Goal: Information Seeking & Learning: Find specific fact

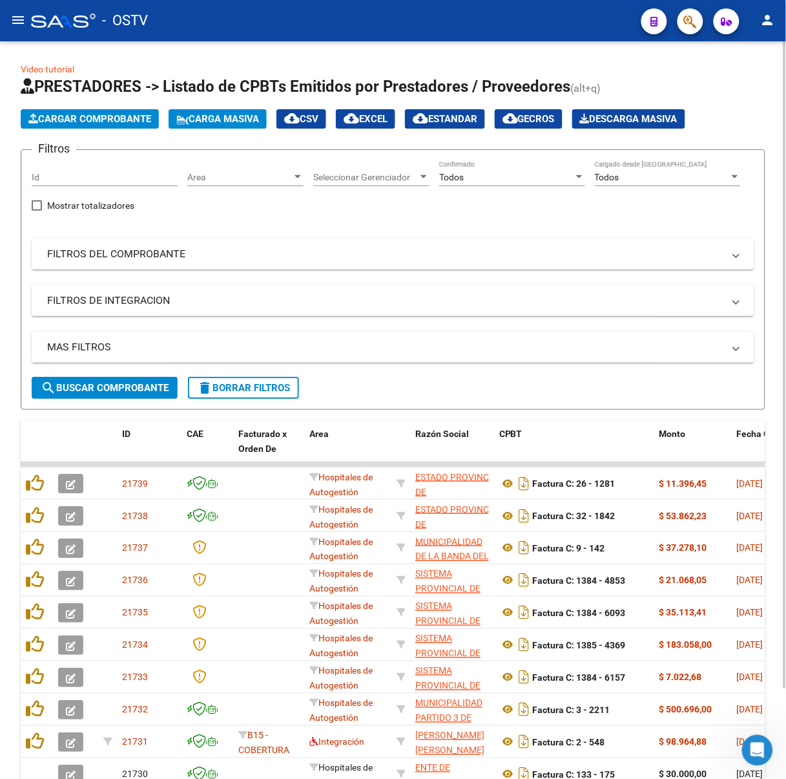
click at [101, 373] on div "MAS FILTROS Todos Con Doc. Respaldatoria Todos Con Trazabilidad Todos Asociado …" at bounding box center [393, 353] width 723 height 45
click at [103, 382] on span "search Buscar Comprobante" at bounding box center [105, 388] width 128 height 12
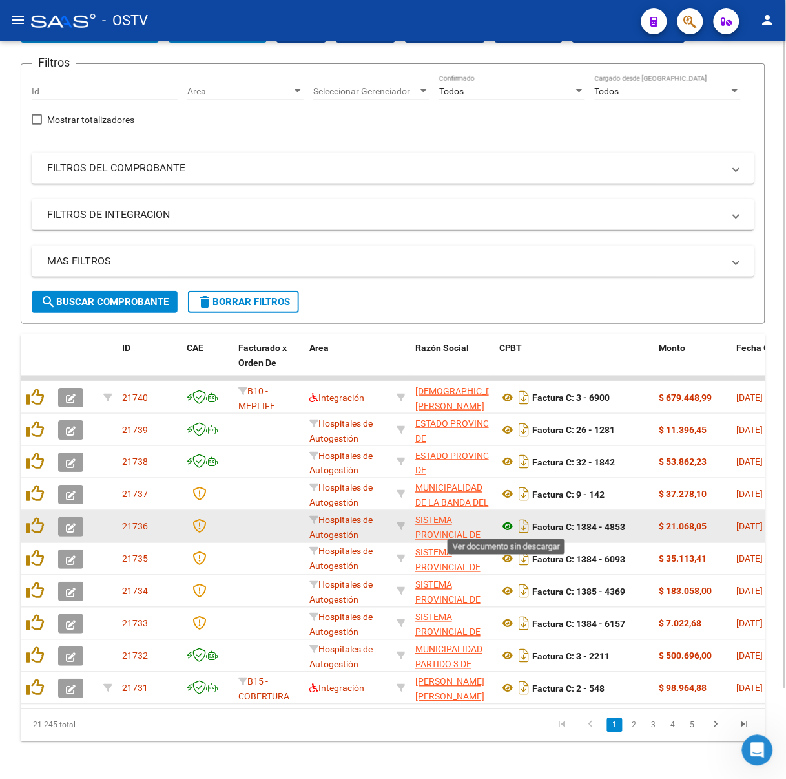
click at [502, 528] on icon at bounding box center [507, 527] width 17 height 16
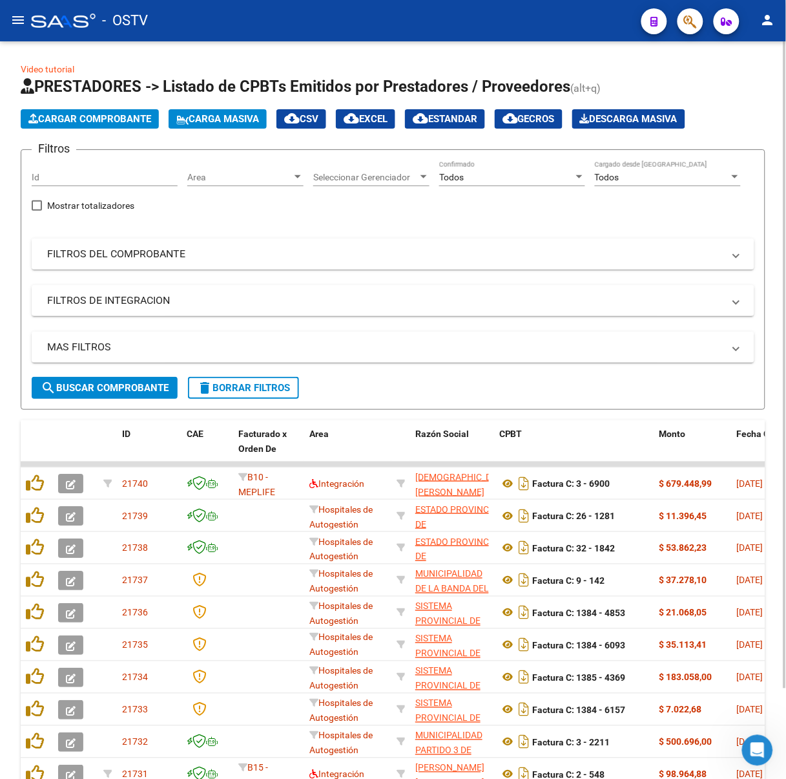
click at [191, 260] on mat-panel-title "FILTROS DEL COMPROBANTE" at bounding box center [385, 254] width 676 height 14
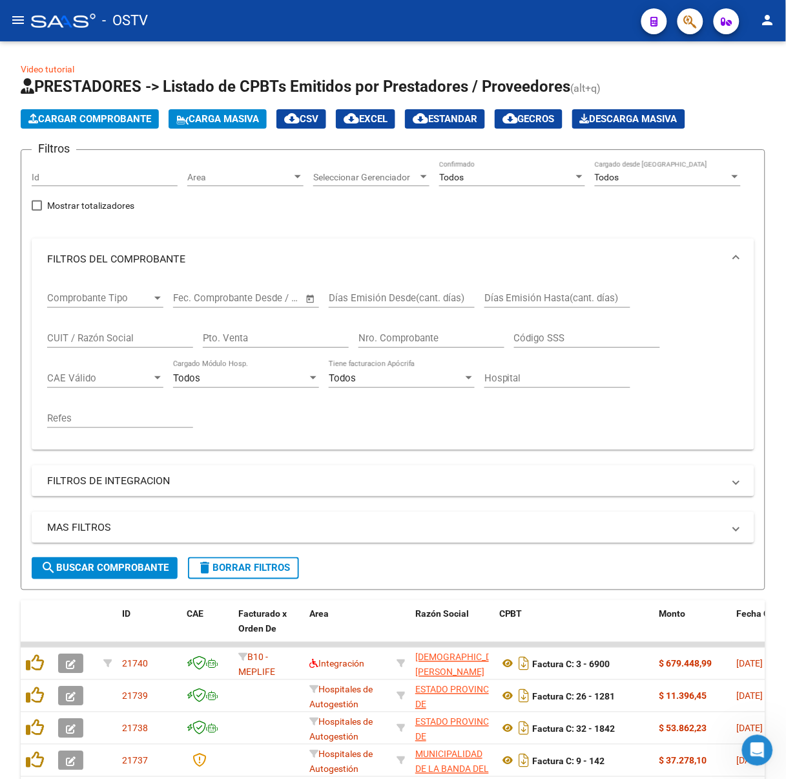
click at [11, 18] on button "menu" at bounding box center [18, 21] width 26 height 26
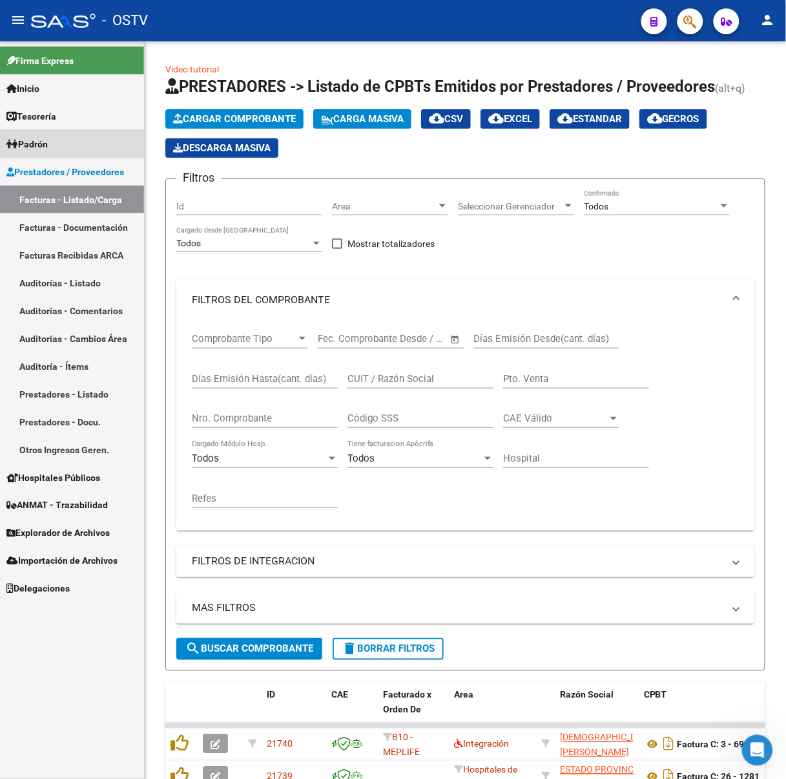
click at [62, 143] on link "Padrón" at bounding box center [72, 144] width 144 height 28
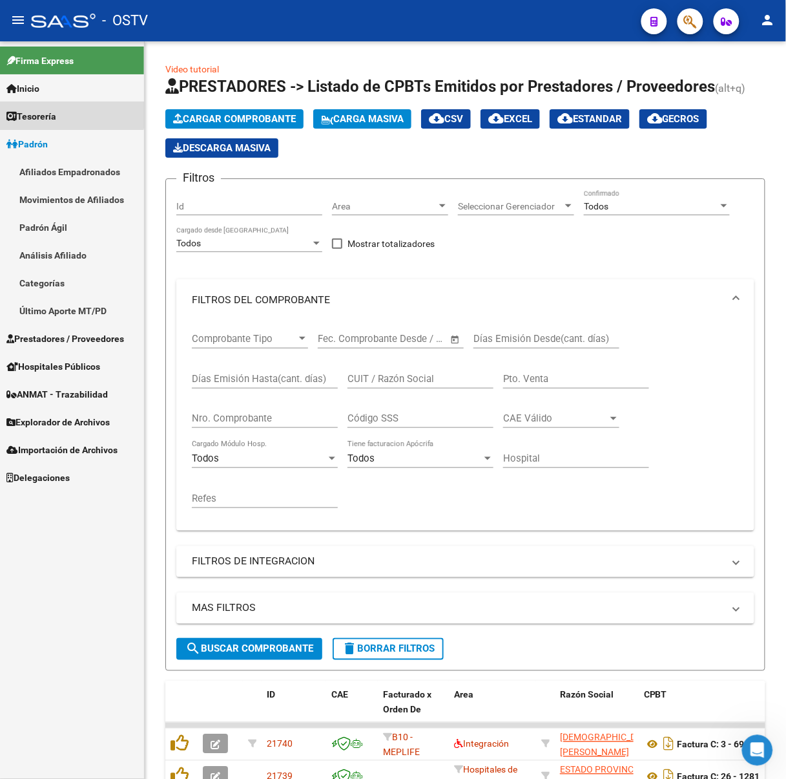
click at [71, 112] on link "Tesorería" at bounding box center [72, 116] width 144 height 28
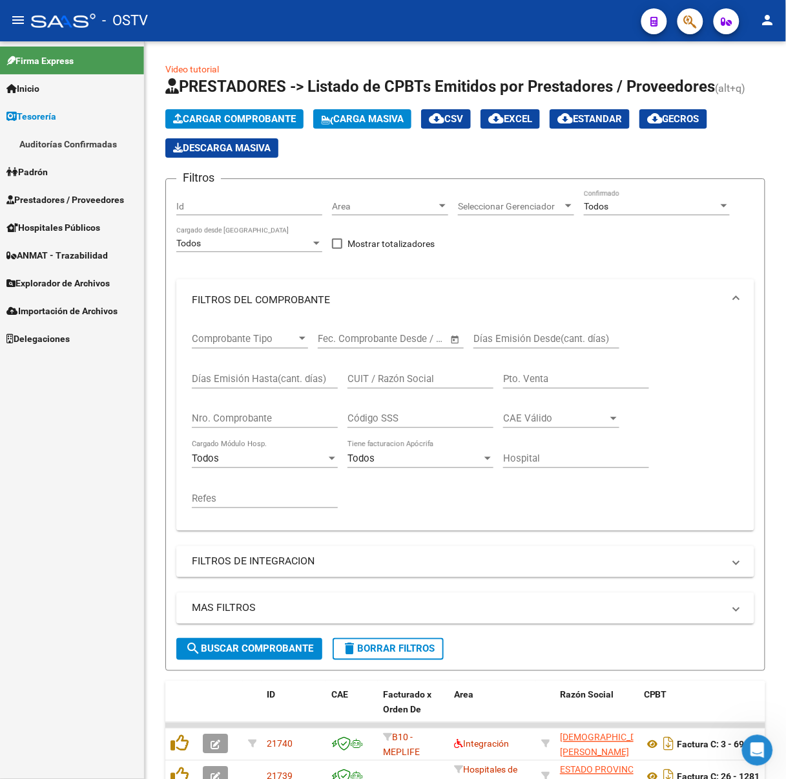
click at [89, 132] on link "Auditorías Confirmadas" at bounding box center [72, 144] width 144 height 28
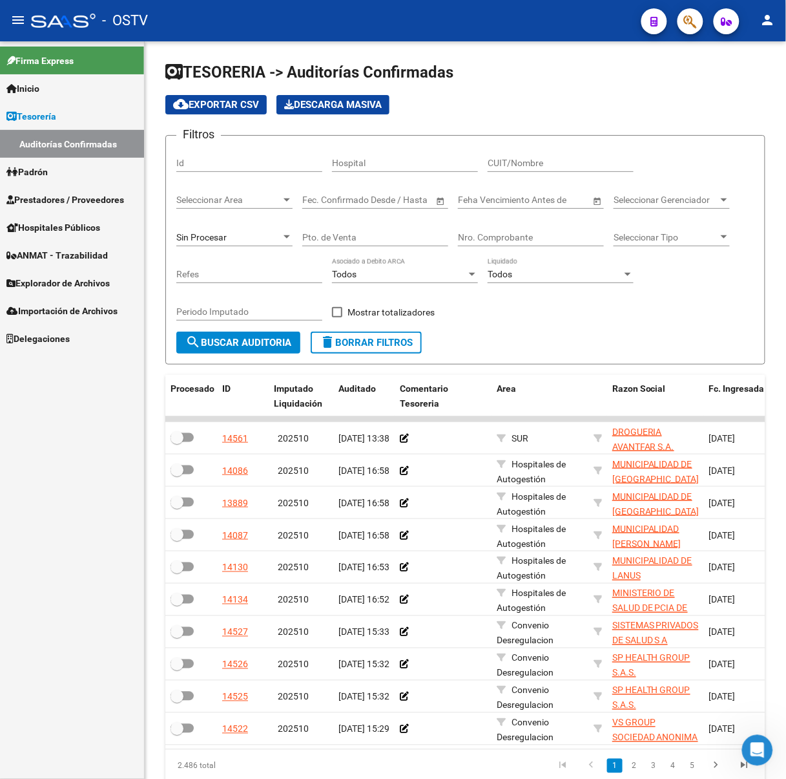
click at [8, 10] on mat-toolbar "menu - OSTV person" at bounding box center [393, 20] width 786 height 41
click at [14, 9] on button "menu" at bounding box center [18, 21] width 26 height 26
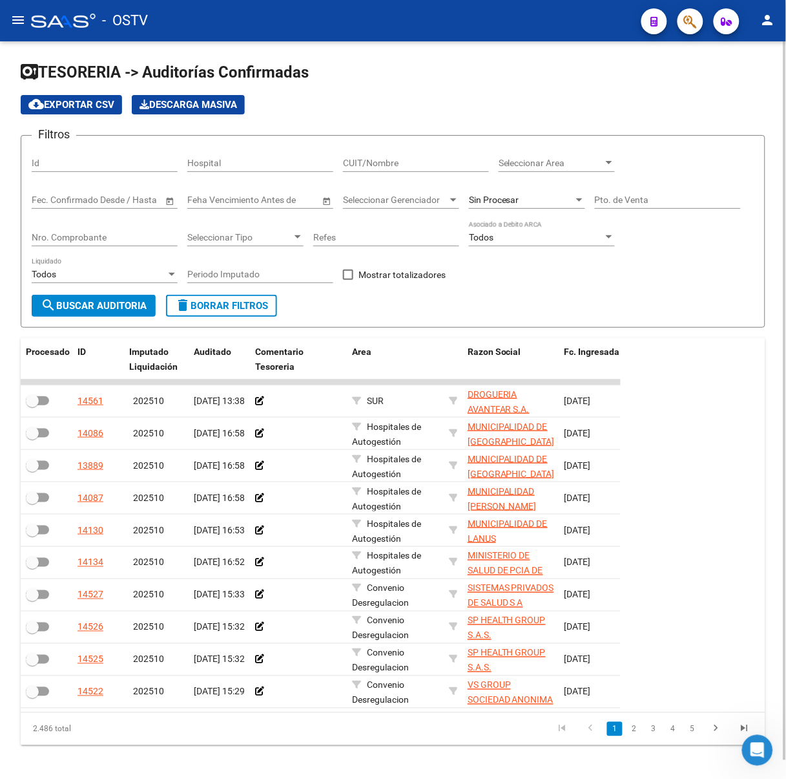
click at [95, 278] on div "Todos Liquidado" at bounding box center [105, 270] width 146 height 26
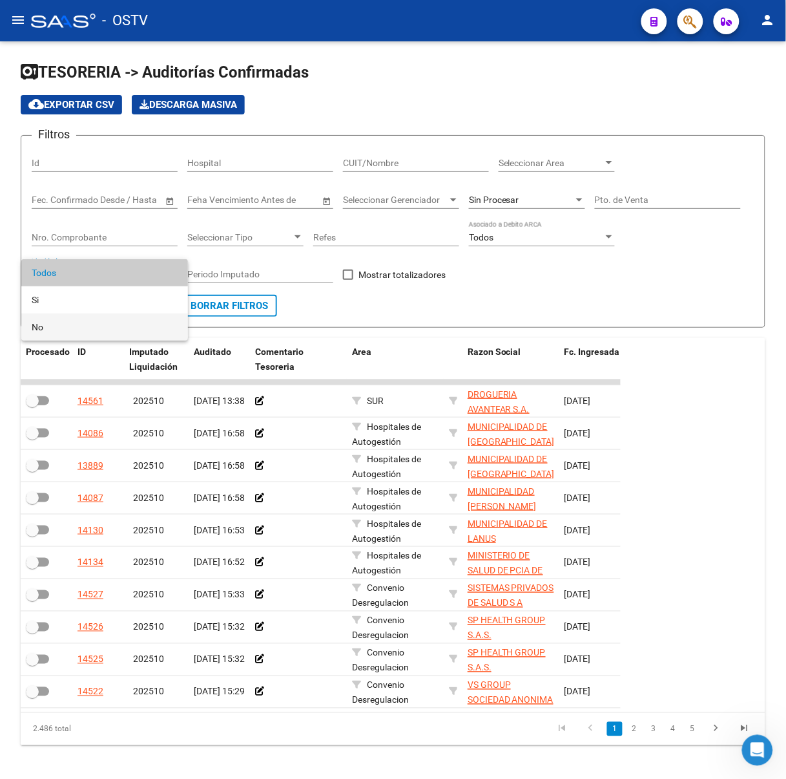
click at [111, 327] on span "No" at bounding box center [105, 326] width 146 height 27
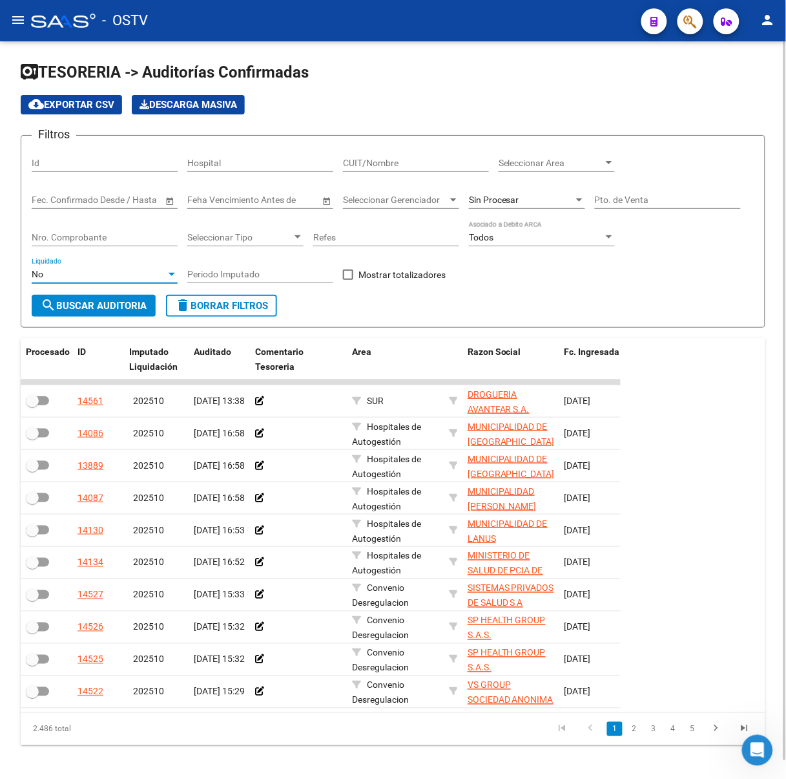
click at [95, 269] on div "No" at bounding box center [99, 274] width 134 height 11
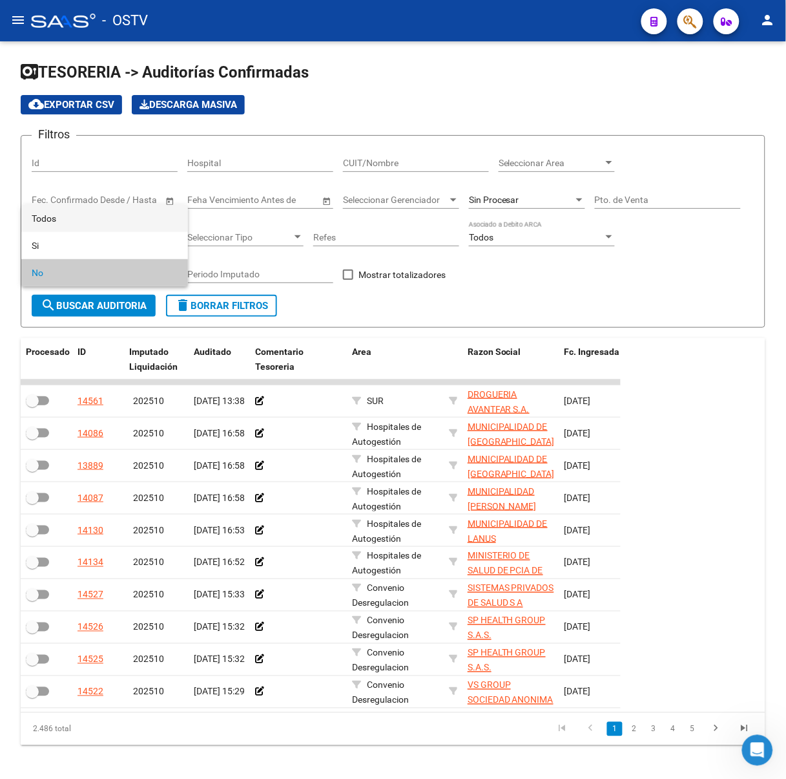
click at [81, 222] on span "Todos" at bounding box center [105, 218] width 146 height 27
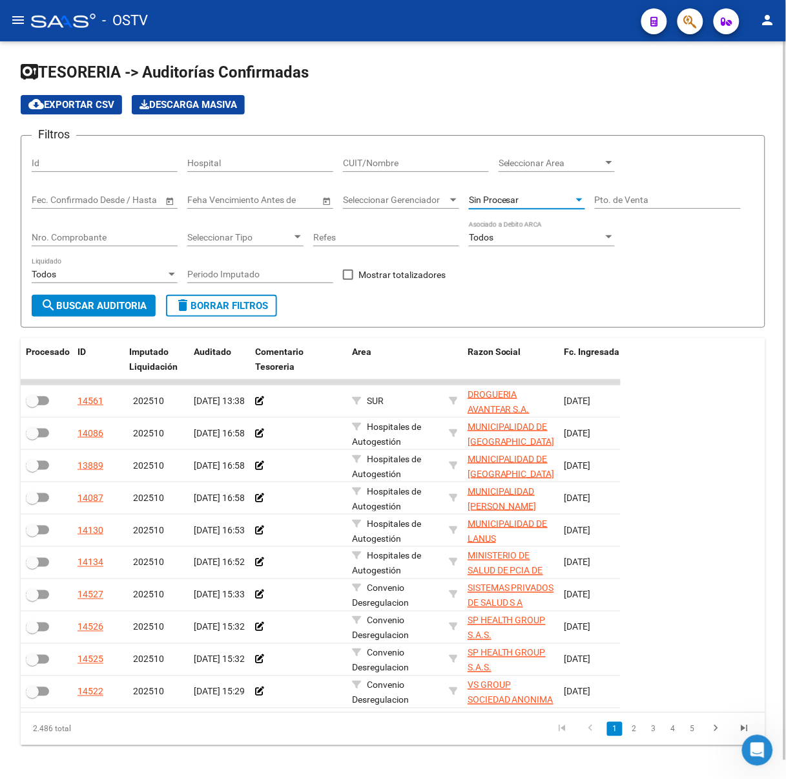
click at [512, 203] on span "Sin Procesar" at bounding box center [494, 199] width 50 height 10
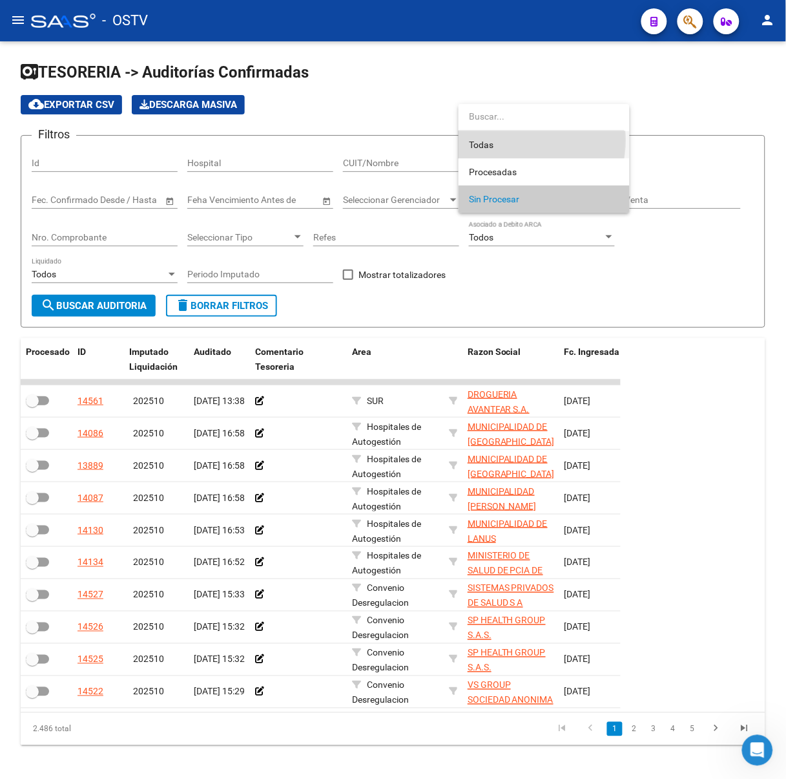
click at [494, 140] on span "Todas" at bounding box center [544, 144] width 151 height 27
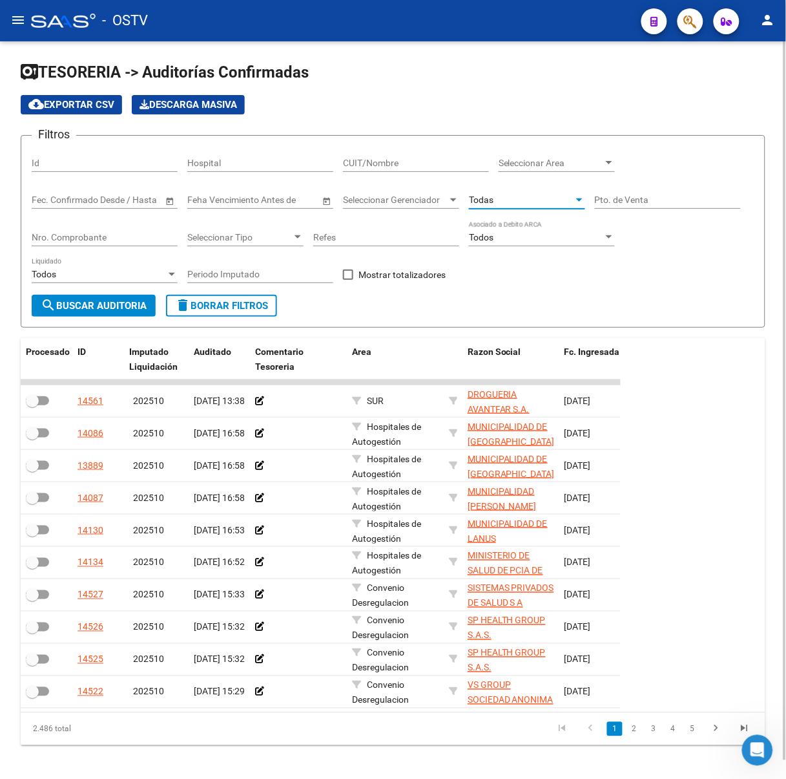
click at [76, 275] on div "Todos" at bounding box center [99, 274] width 134 height 11
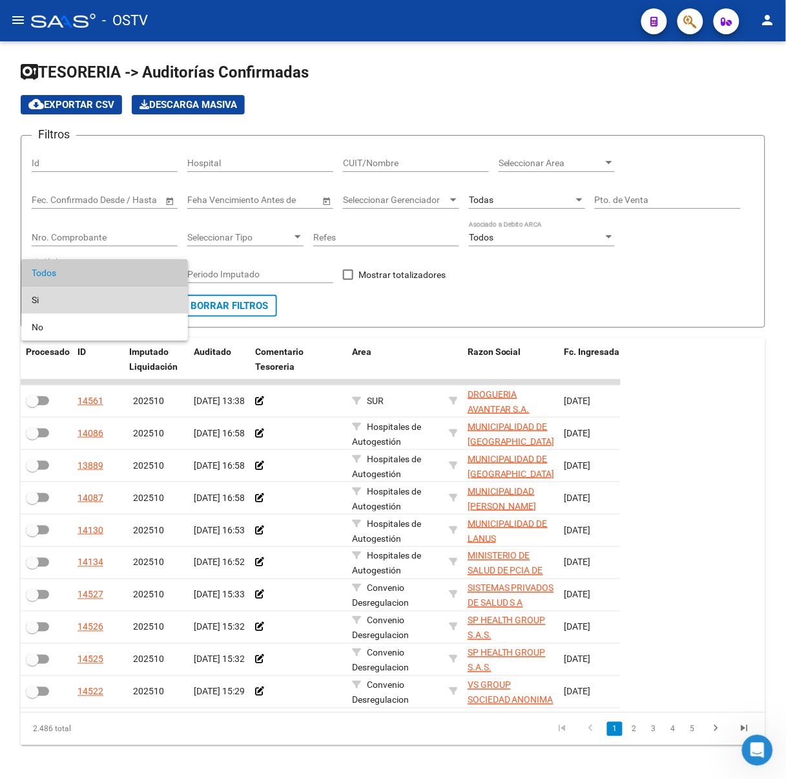
click at [74, 301] on span "Si" at bounding box center [105, 299] width 146 height 27
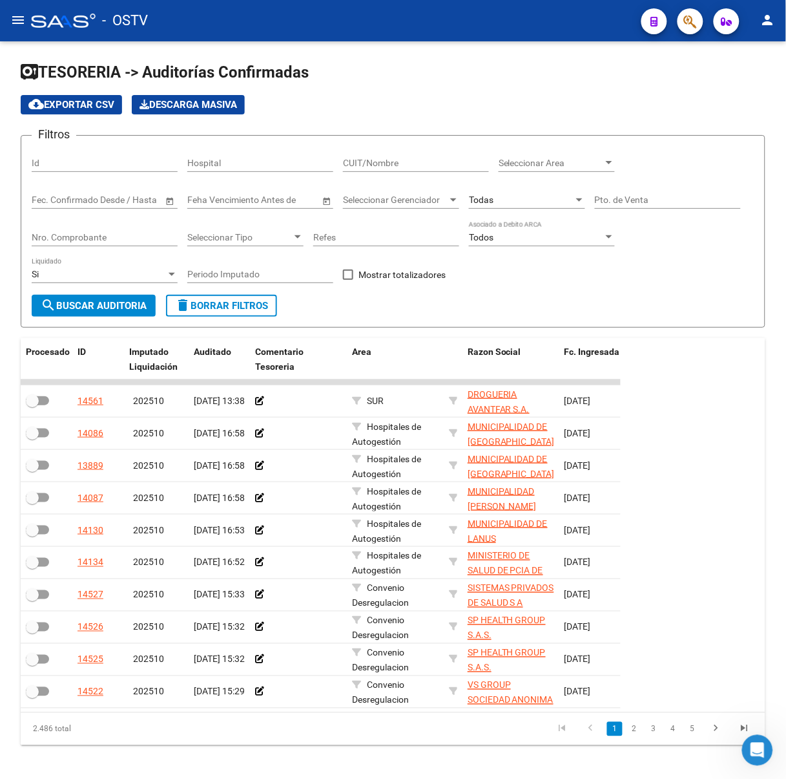
click at [55, 20] on div at bounding box center [63, 21] width 65 height 14
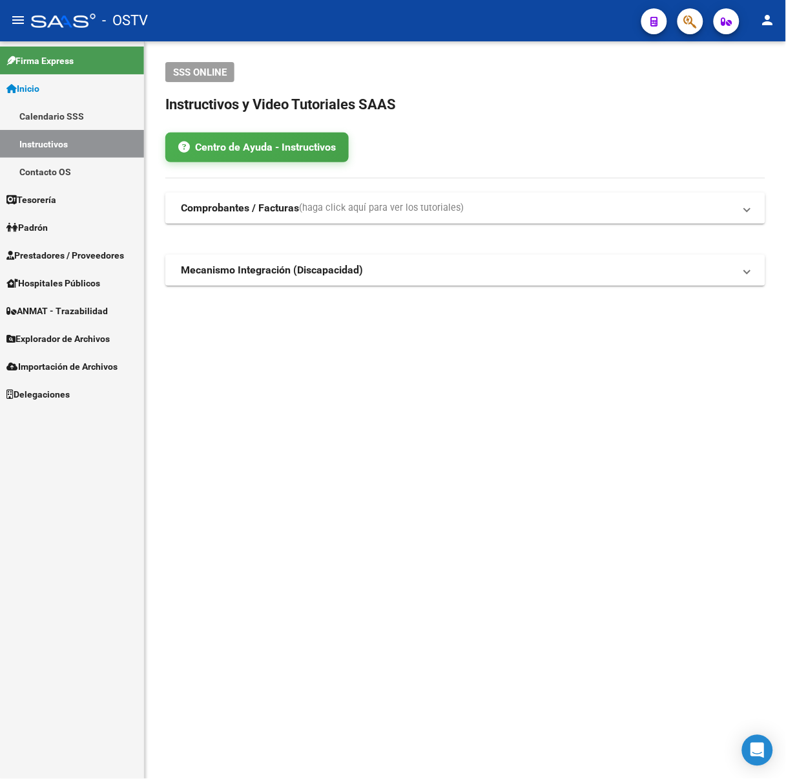
click at [17, 15] on mat-icon "menu" at bounding box center [18, 20] width 16 height 16
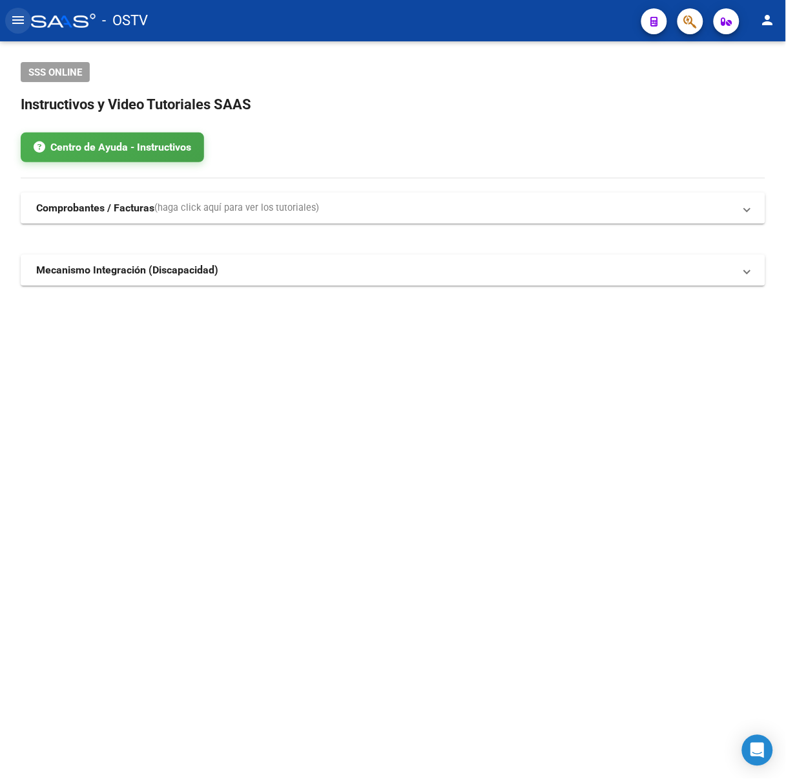
click at [14, 21] on mat-icon "menu" at bounding box center [18, 20] width 16 height 16
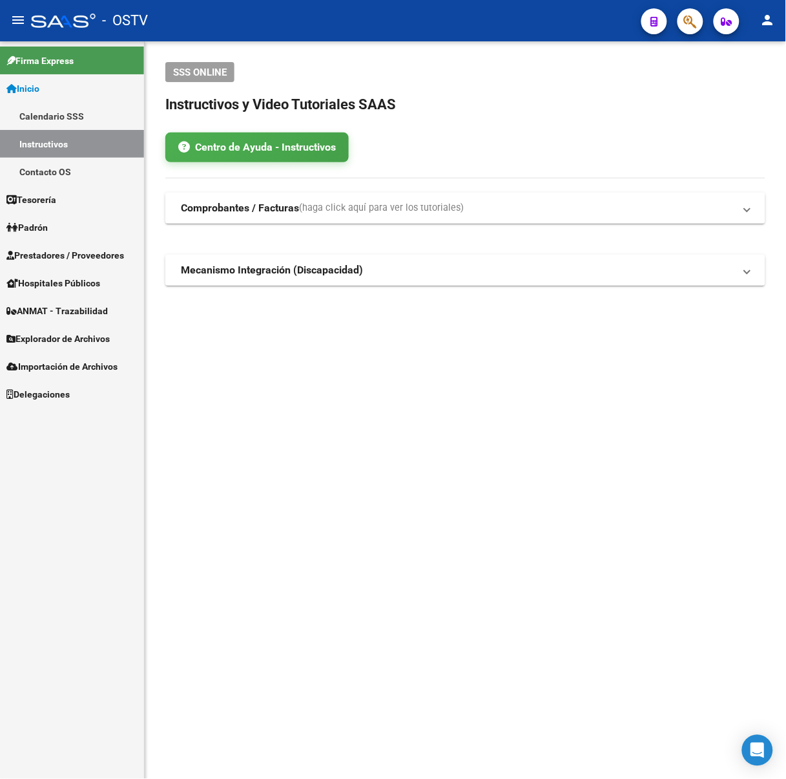
click at [48, 189] on link "Tesorería" at bounding box center [72, 199] width 144 height 28
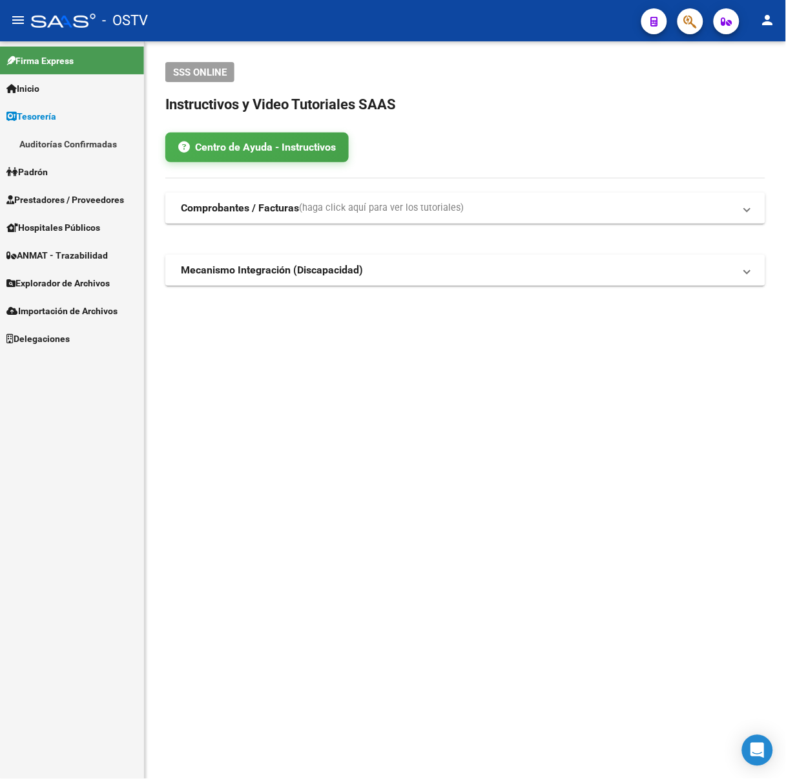
click at [78, 143] on link "Auditorías Confirmadas" at bounding box center [72, 144] width 144 height 28
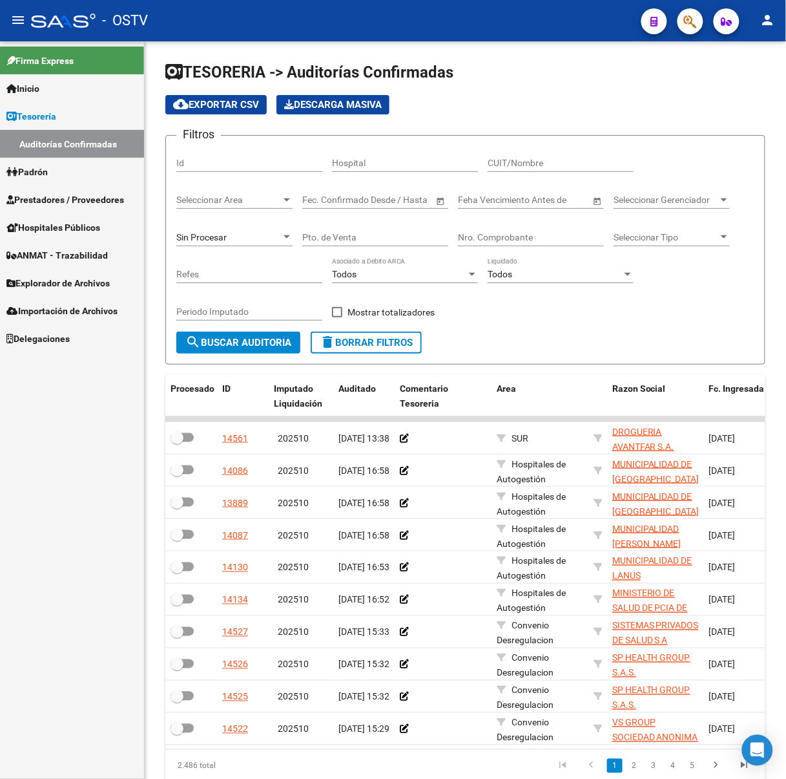
click at [22, 27] on button "menu" at bounding box center [18, 21] width 26 height 26
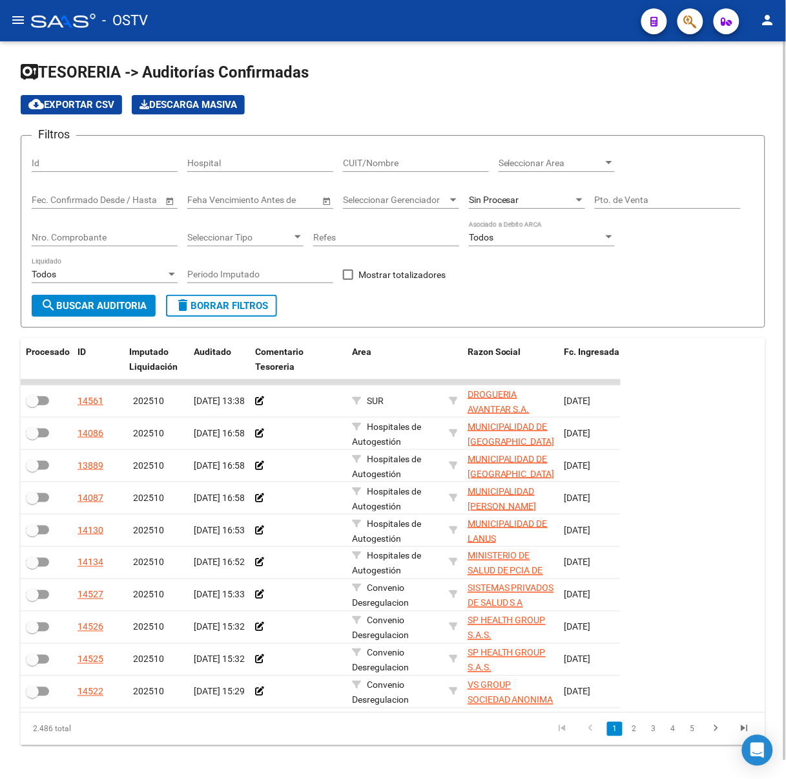
click at [479, 200] on span "Sin Procesar" at bounding box center [494, 199] width 50 height 10
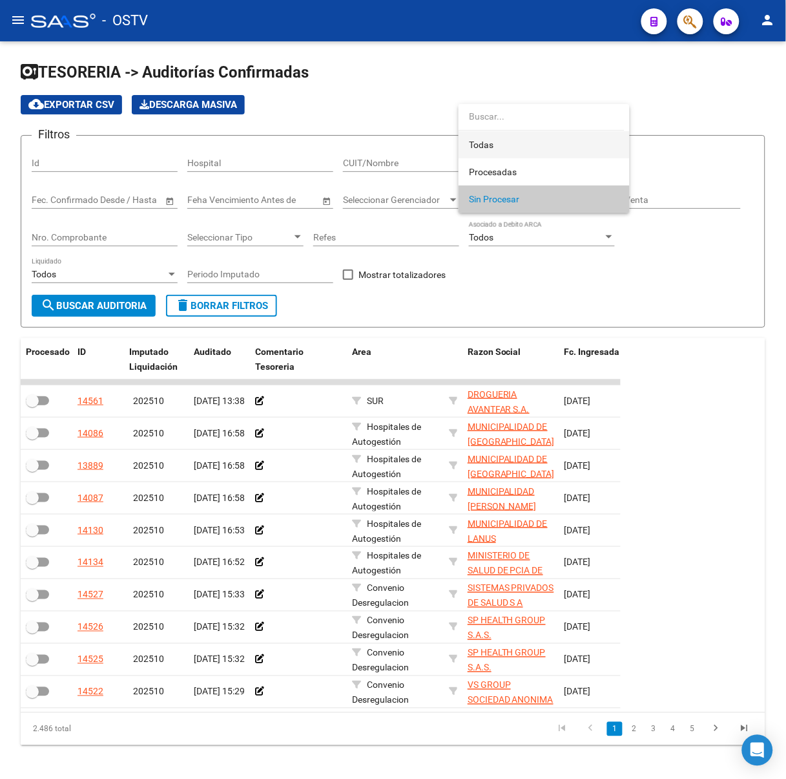
click at [506, 140] on span "Todas" at bounding box center [544, 144] width 151 height 27
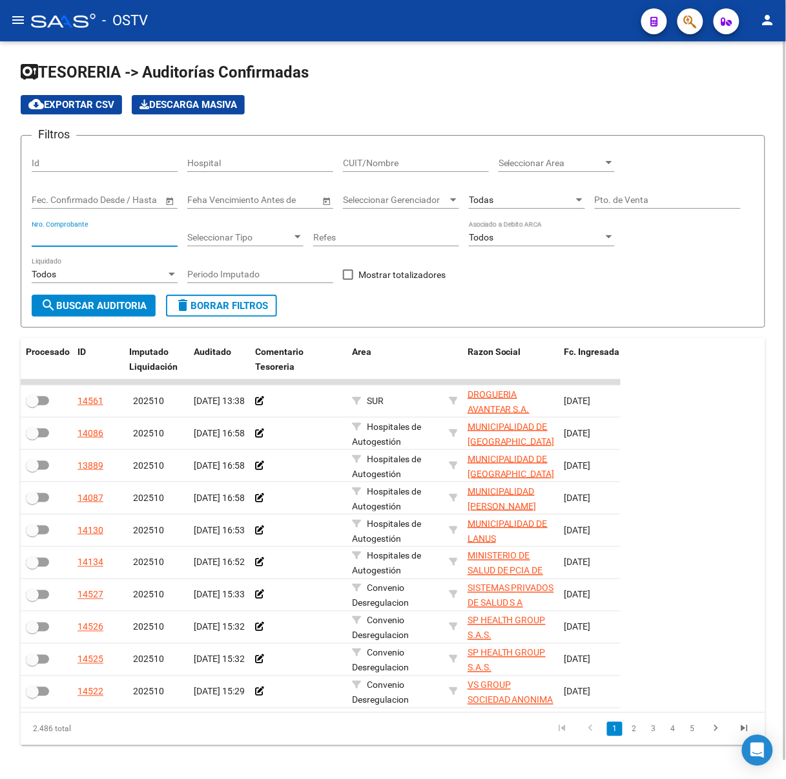
click at [133, 232] on input "Nro. Comprobante" at bounding box center [105, 237] width 146 height 11
click at [420, 222] on div "Refes" at bounding box center [386, 233] width 146 height 26
click at [612, 197] on input "Pto. de Venta" at bounding box center [668, 199] width 146 height 11
type input "137"
click at [92, 235] on input "Nro. Comprobante" at bounding box center [105, 237] width 146 height 11
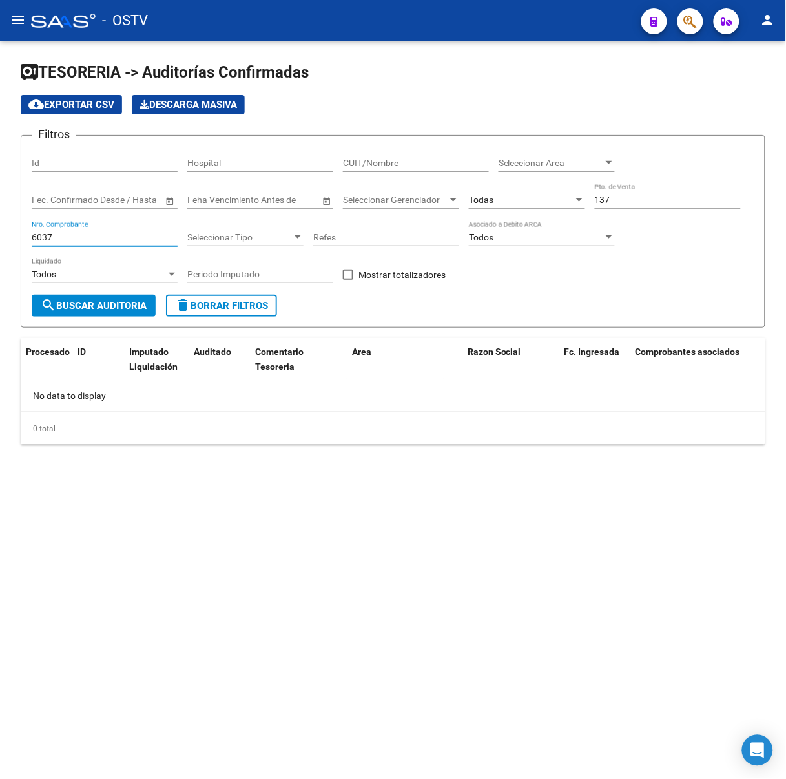
drag, startPoint x: 92, startPoint y: 235, endPoint x: -29, endPoint y: 246, distance: 122.0
click at [0, 246] on html "menu - OSTV person Firma Express Inicio Calendario SSS Instructivos Contacto OS…" at bounding box center [393, 389] width 786 height 779
drag, startPoint x: 83, startPoint y: 236, endPoint x: -121, endPoint y: 211, distance: 206.3
click at [0, 211] on html "menu - OSTV person Firma Express Inicio Calendario SSS Instructivos Contacto OS…" at bounding box center [393, 389] width 786 height 779
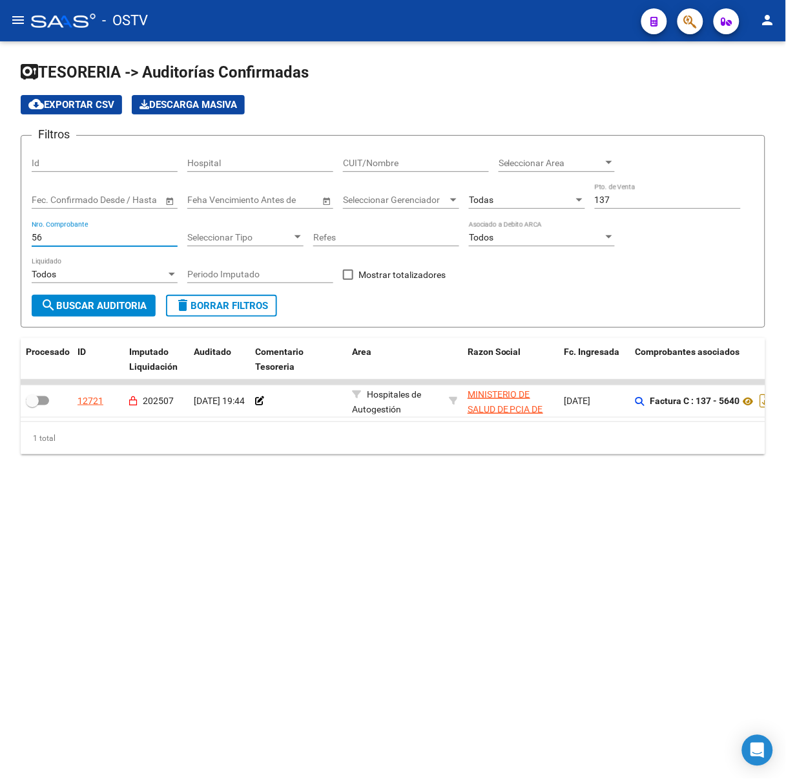
type input "5"
type input "5649"
click at [66, 23] on div at bounding box center [63, 21] width 65 height 14
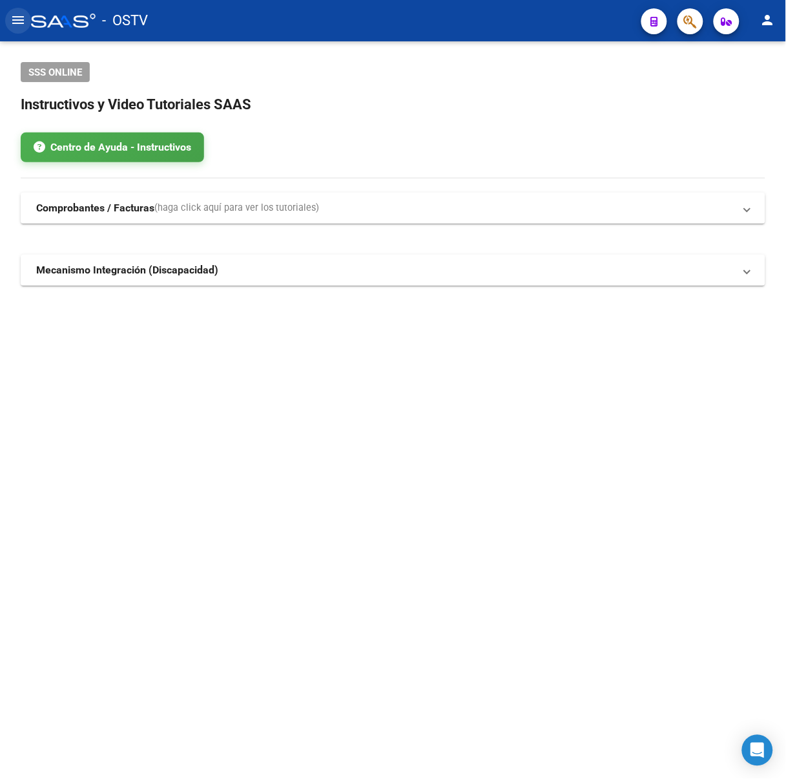
click at [21, 14] on button "menu" at bounding box center [18, 21] width 26 height 26
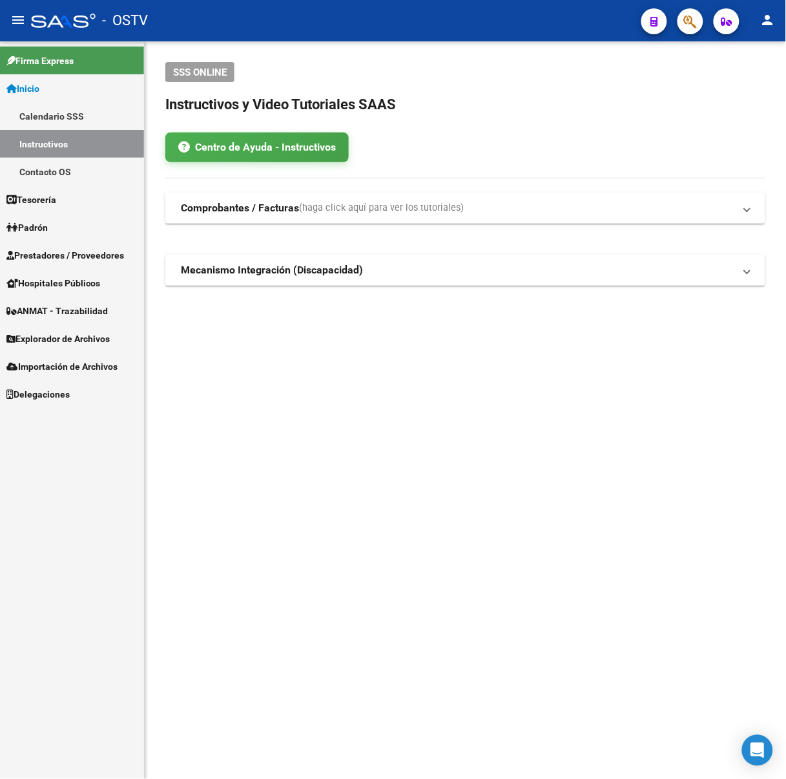
click at [50, 254] on span "Prestadores / Proveedores" at bounding box center [65, 255] width 118 height 14
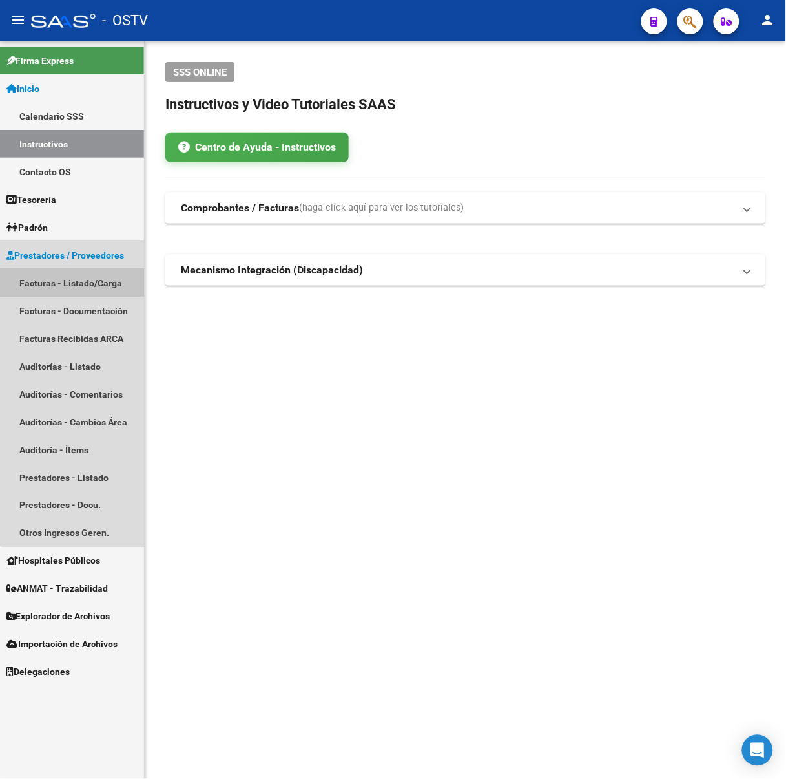
click at [105, 278] on link "Facturas - Listado/Carga" at bounding box center [72, 283] width 144 height 28
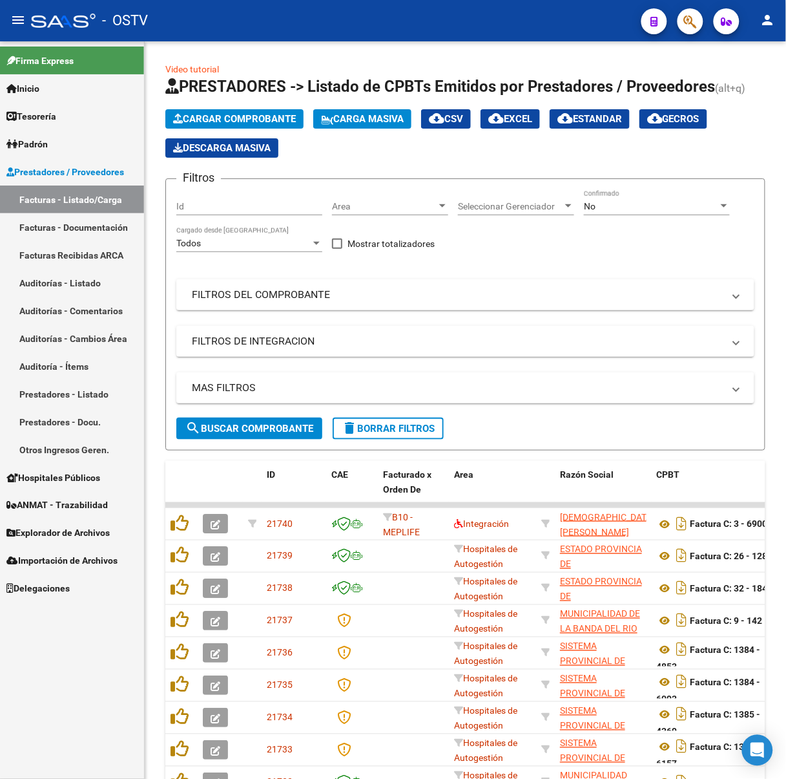
click at [61, 63] on span "Firma Express" at bounding box center [39, 61] width 67 height 14
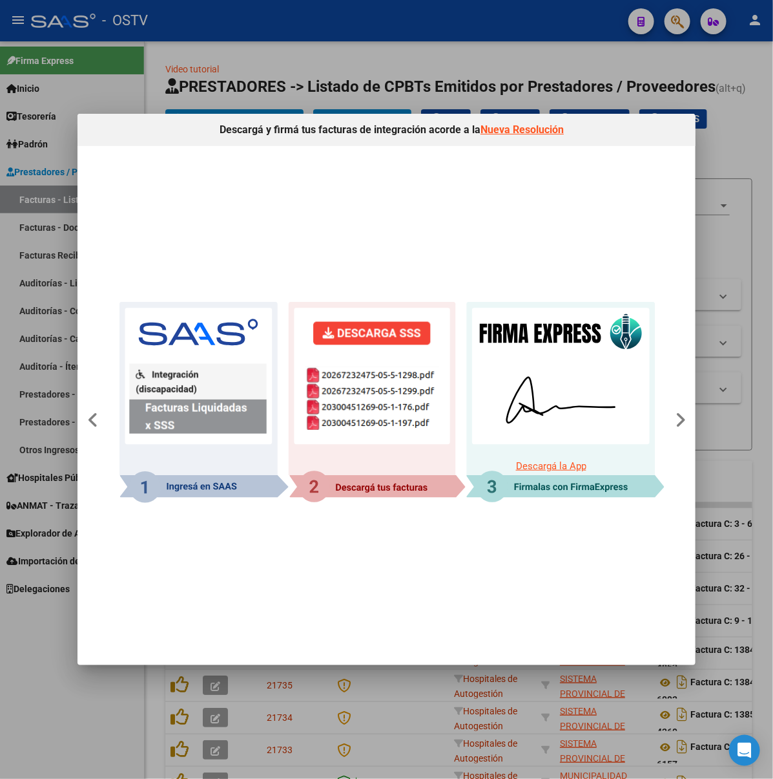
click at [74, 5] on div at bounding box center [386, 389] width 773 height 779
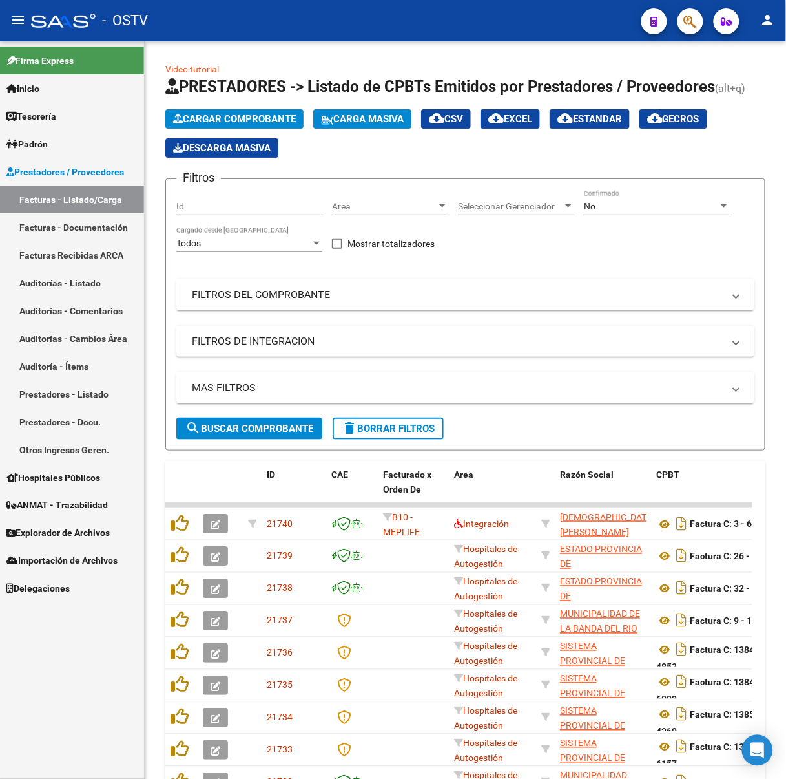
click at [19, 23] on mat-icon "menu" at bounding box center [18, 20] width 16 height 16
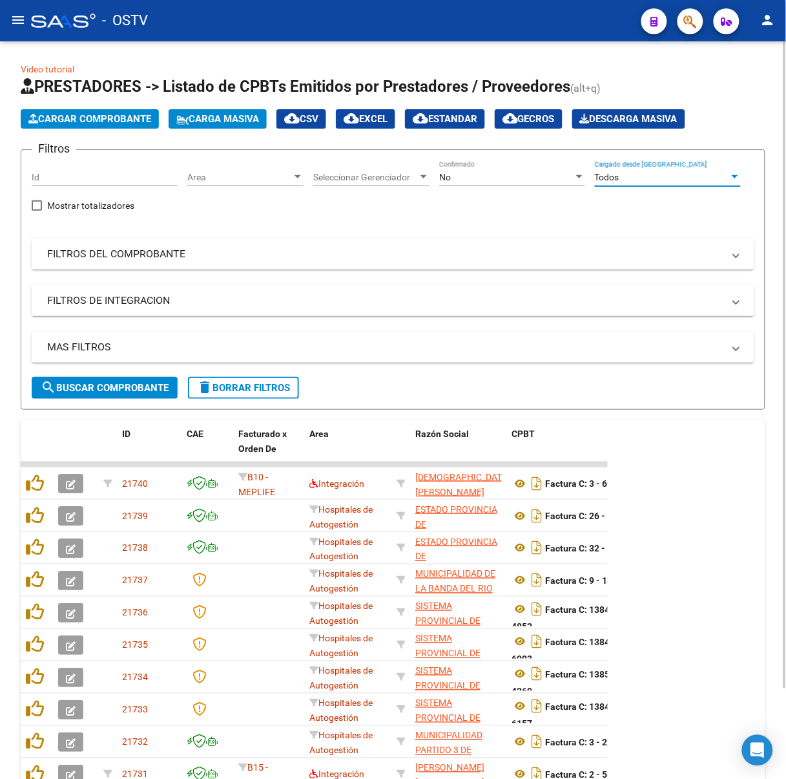
click at [625, 175] on div "Todos" at bounding box center [662, 177] width 134 height 11
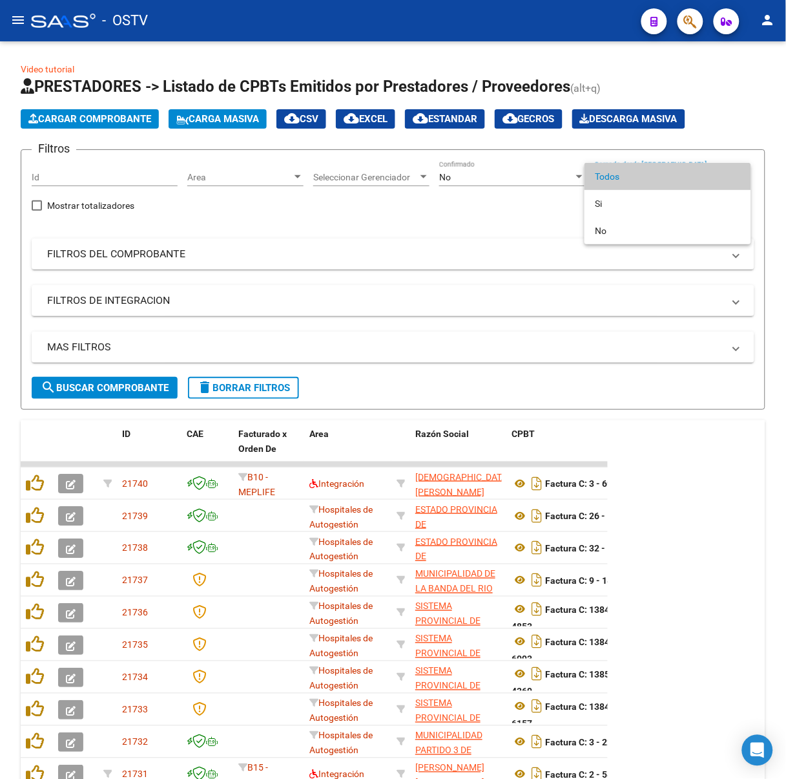
click at [499, 172] on div at bounding box center [393, 389] width 786 height 779
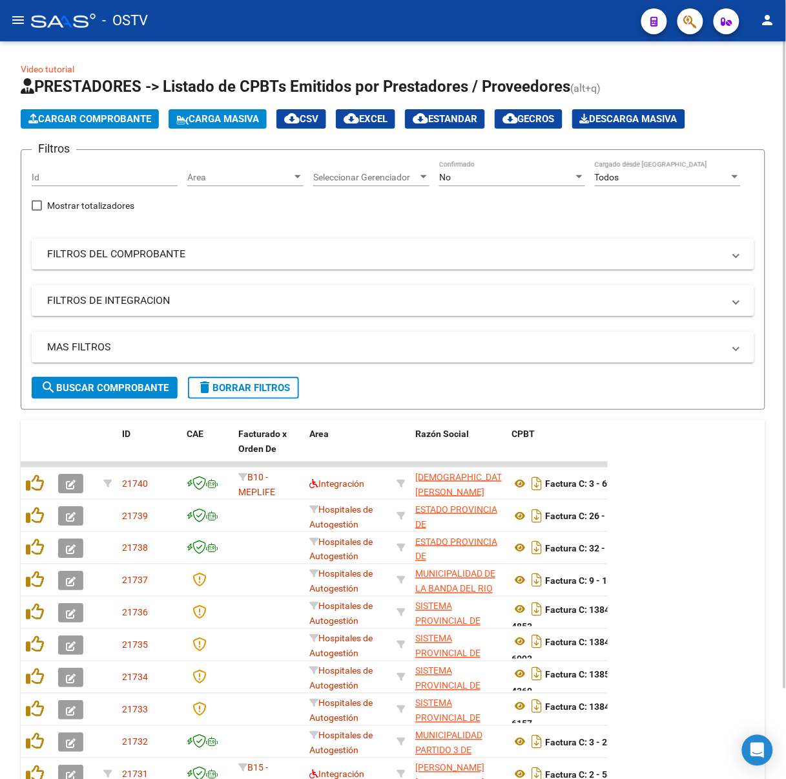
click at [496, 179] on div "No" at bounding box center [506, 177] width 134 height 11
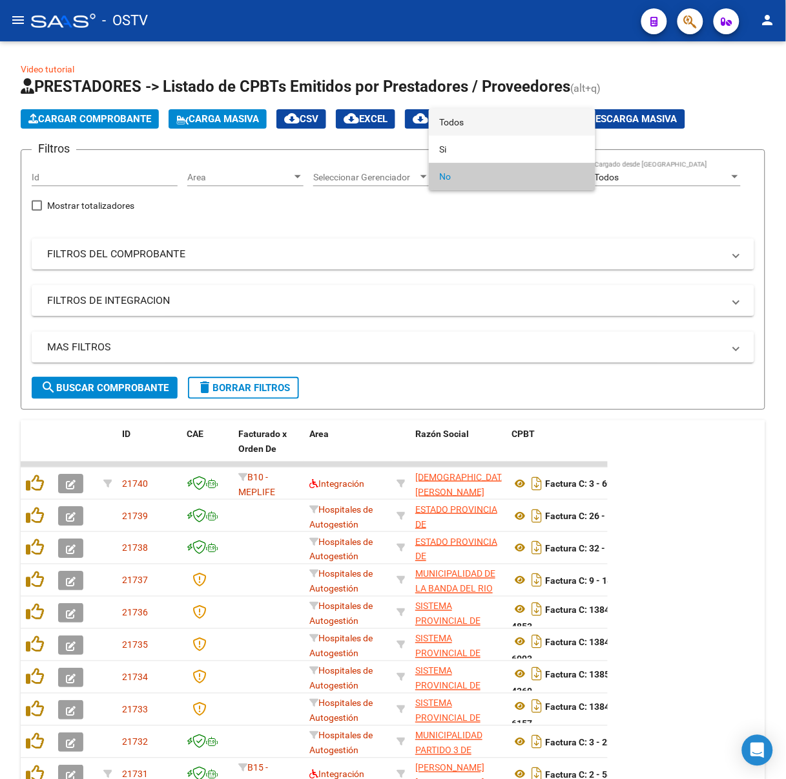
drag, startPoint x: 463, startPoint y: 123, endPoint x: 465, endPoint y: 131, distance: 7.6
click at [463, 125] on span "Todos" at bounding box center [512, 122] width 146 height 27
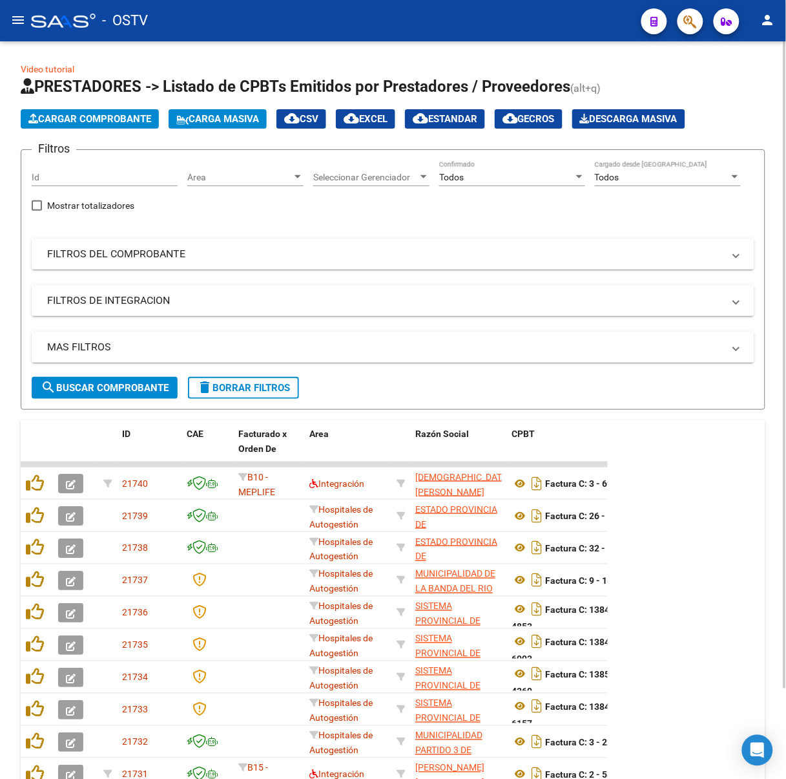
click at [260, 236] on div "Filtros Id Area Area Seleccionar Gerenciador Seleccionar Gerenciador Todos Conf…" at bounding box center [393, 268] width 723 height 216
click at [260, 243] on mat-expansion-panel-header "FILTROS DEL COMPROBANTE" at bounding box center [393, 253] width 723 height 31
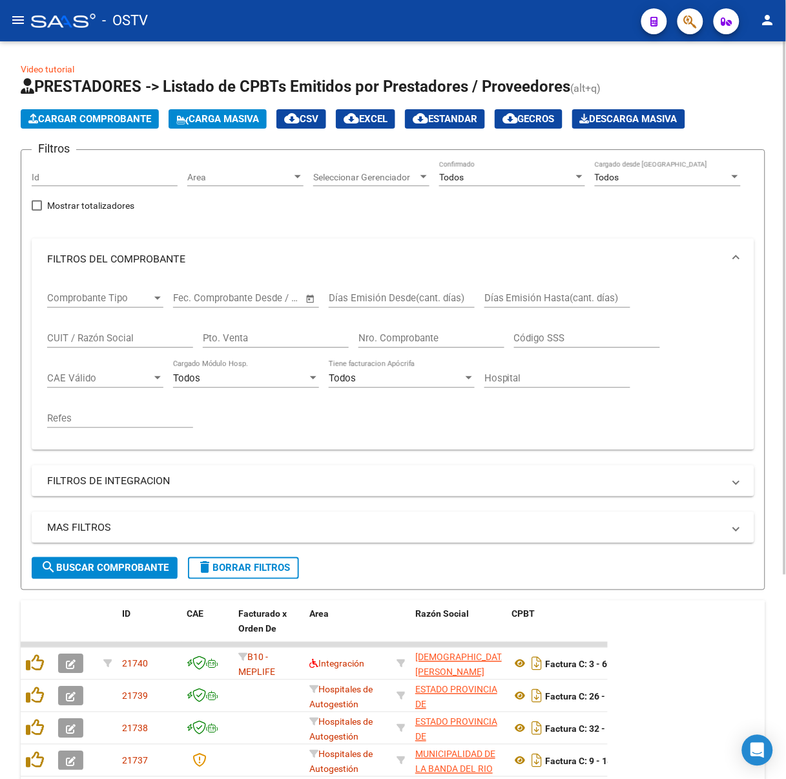
click at [277, 339] on input "Pto. Venta" at bounding box center [276, 338] width 146 height 12
type input "137"
type input "5"
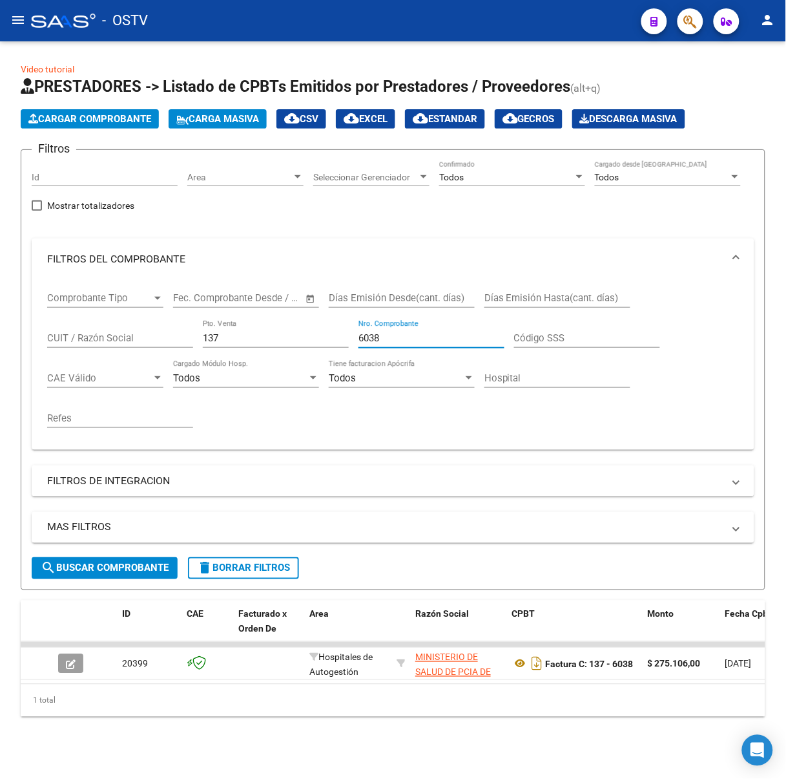
type input "6038"
click at [23, 16] on mat-icon "menu" at bounding box center [18, 20] width 16 height 16
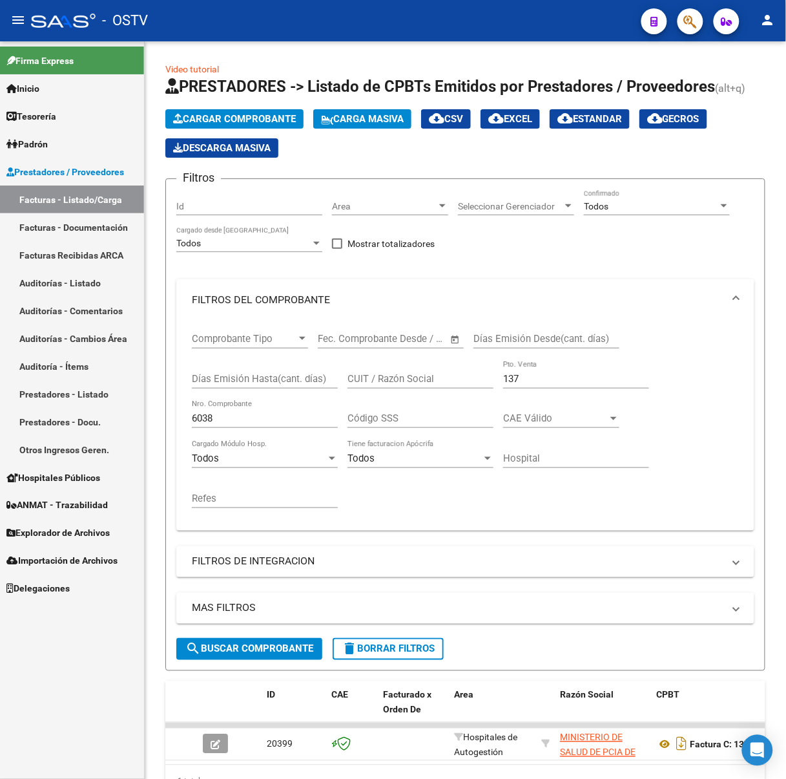
click at [64, 170] on span "Prestadores / Proveedores" at bounding box center [65, 172] width 118 height 14
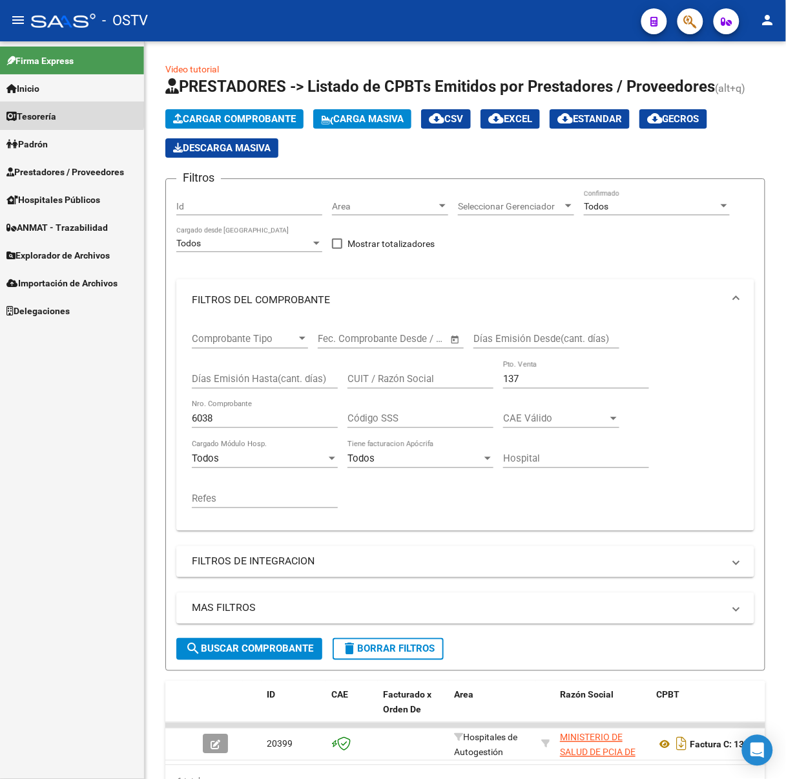
click at [47, 109] on span "Tesorería" at bounding box center [31, 116] width 50 height 14
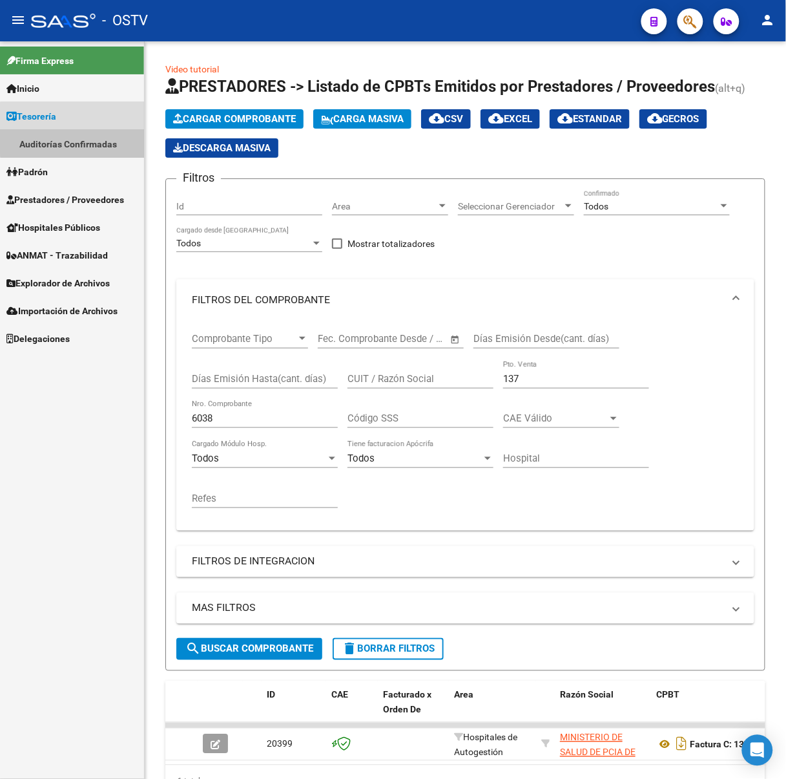
click at [80, 136] on link "Auditorías Confirmadas" at bounding box center [72, 144] width 144 height 28
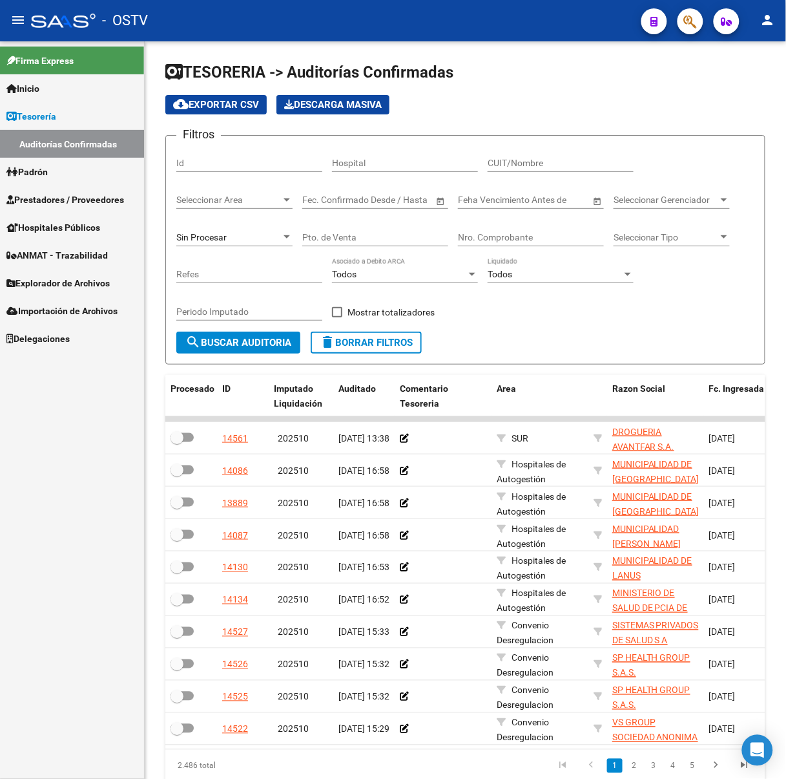
click at [23, 19] on mat-icon "menu" at bounding box center [18, 20] width 16 height 16
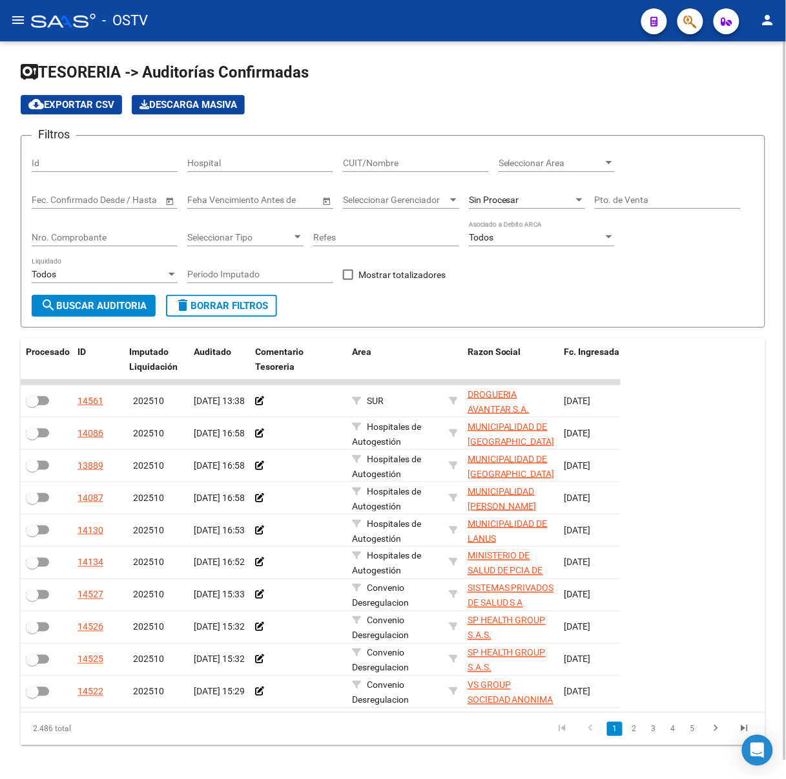
click at [504, 201] on span "Sin Procesar" at bounding box center [494, 199] width 50 height 10
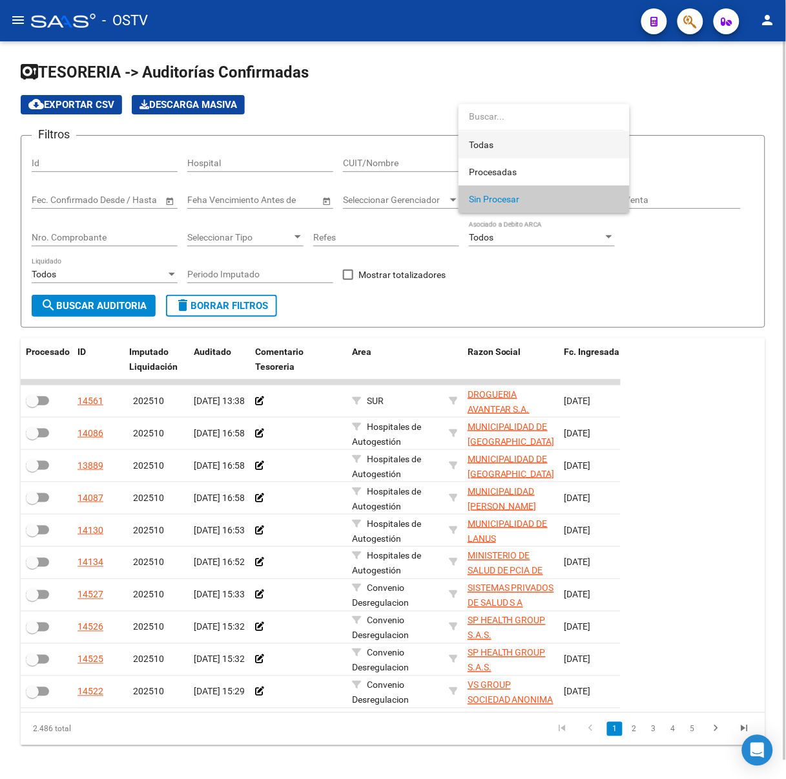
click at [495, 138] on span "Todas" at bounding box center [544, 144] width 151 height 27
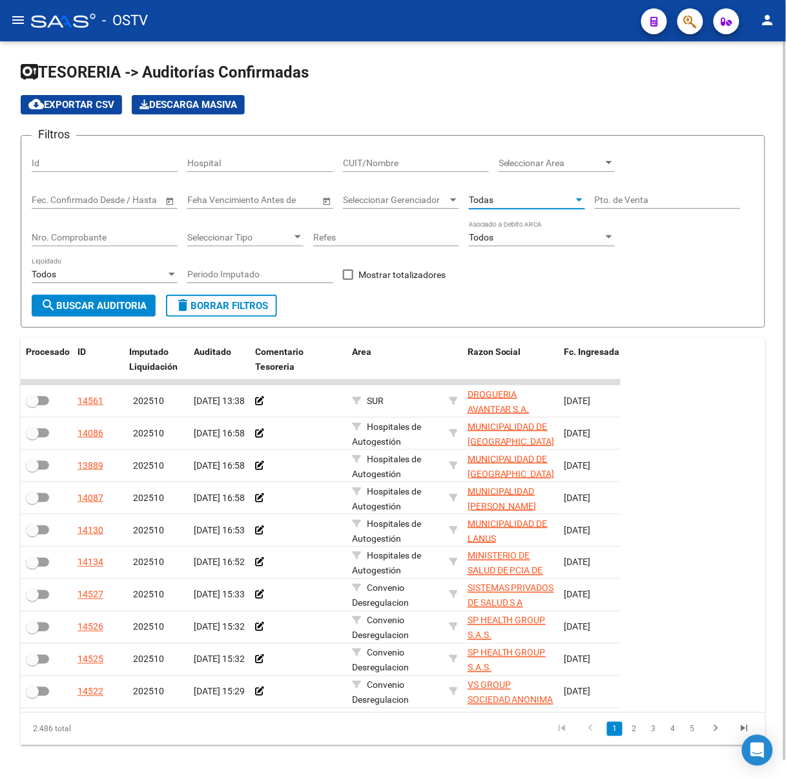
click at [92, 232] on input "Nro. Comprobante" at bounding box center [105, 237] width 146 height 11
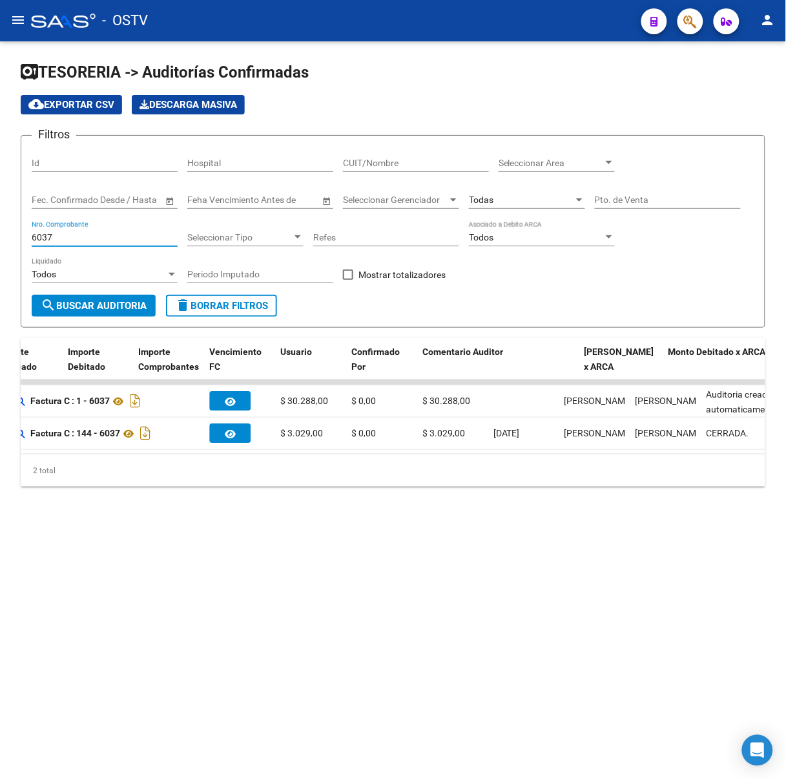
scroll to position [0, 963]
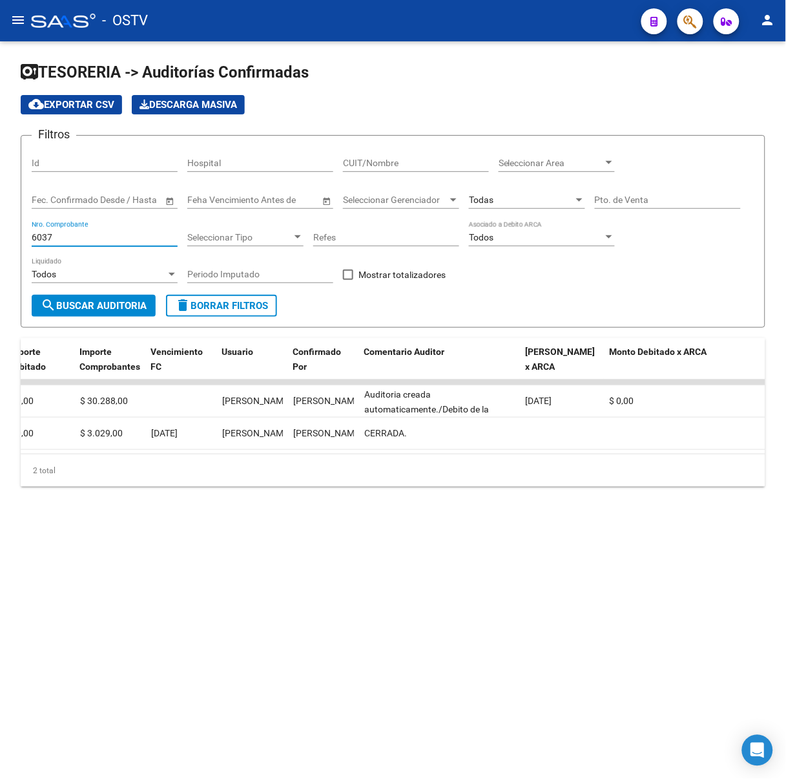
type input "6037"
click at [339, 749] on mat-sidenav-content "TESORERIA -> Auditorías Confirmadas cloud_download Exportar CSV Descarga Masiva…" at bounding box center [393, 409] width 786 height 737
click at [260, 561] on mat-sidenav-content "TESORERIA -> Auditorías Confirmadas cloud_download Exportar CSV Descarga Masiva…" at bounding box center [393, 409] width 786 height 737
click at [37, 24] on div at bounding box center [63, 21] width 65 height 14
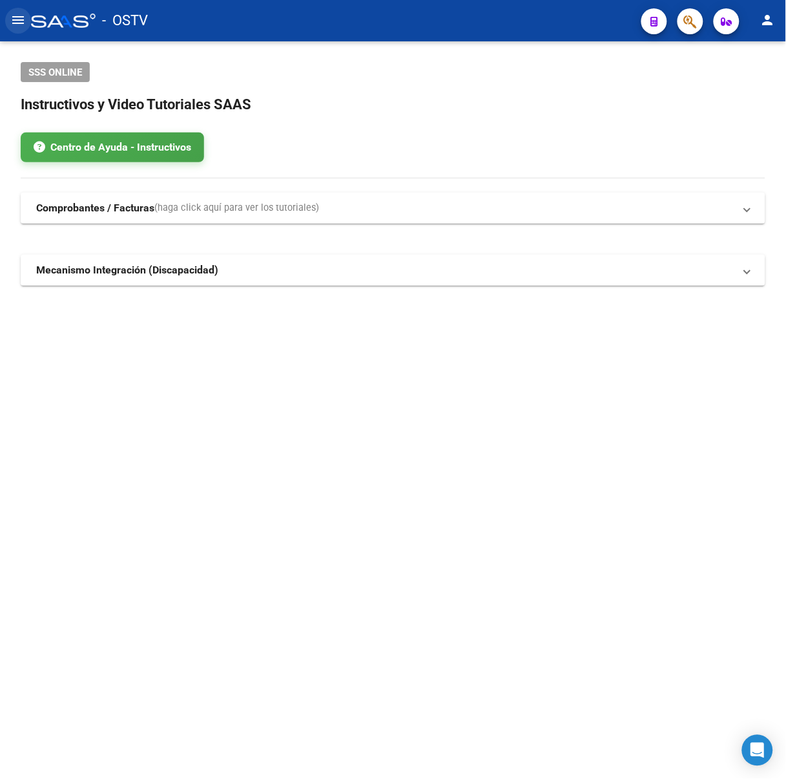
click at [19, 14] on mat-icon "menu" at bounding box center [18, 20] width 16 height 16
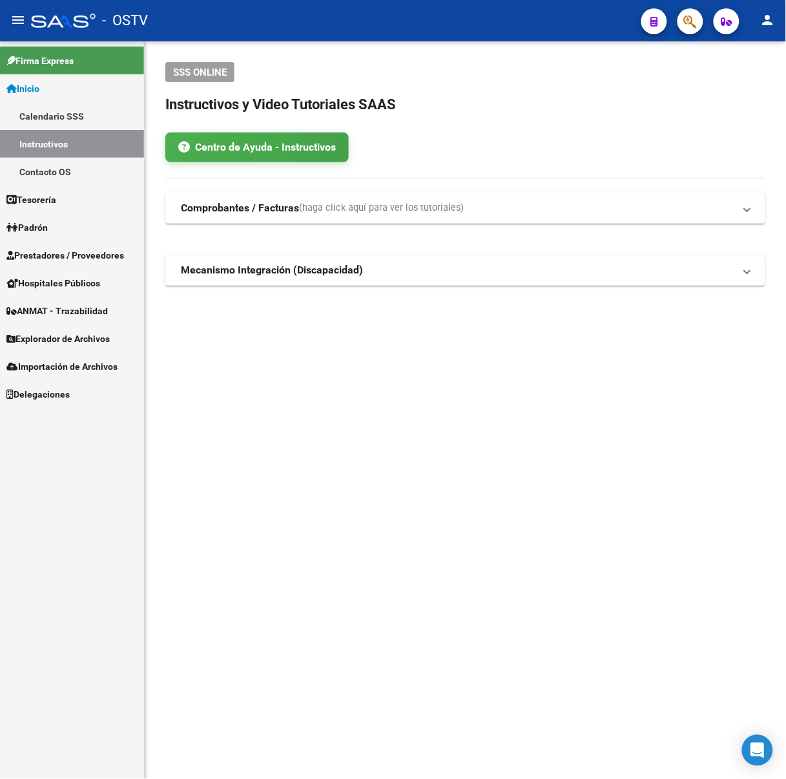
click at [34, 89] on span "Inicio" at bounding box center [22, 88] width 33 height 14
click at [44, 193] on span "Tesorería" at bounding box center [31, 200] width 50 height 14
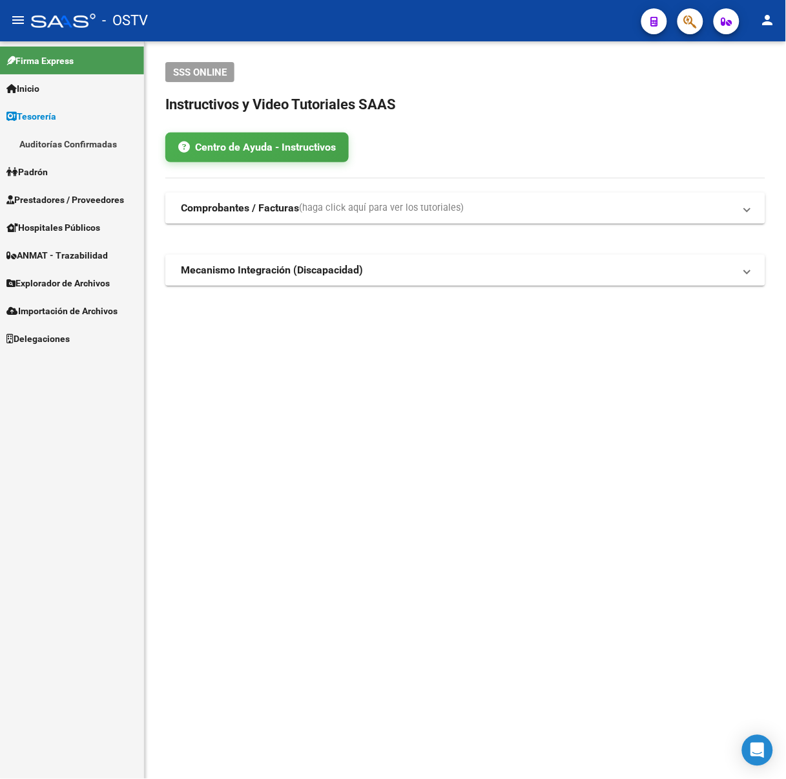
click at [65, 205] on span "Prestadores / Proveedores" at bounding box center [65, 200] width 118 height 14
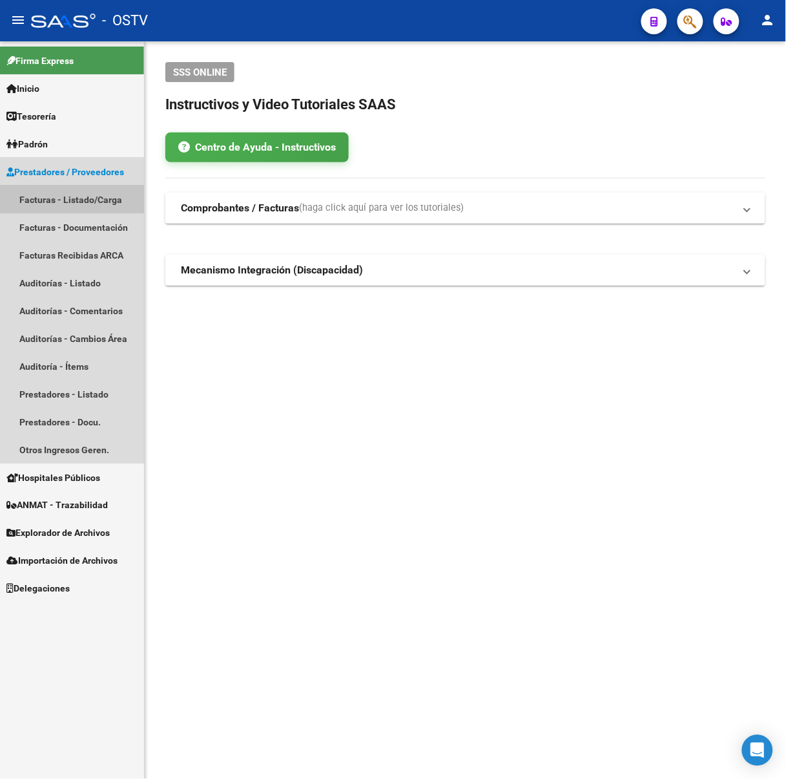
click at [89, 203] on link "Facturas - Listado/Carga" at bounding box center [72, 199] width 144 height 28
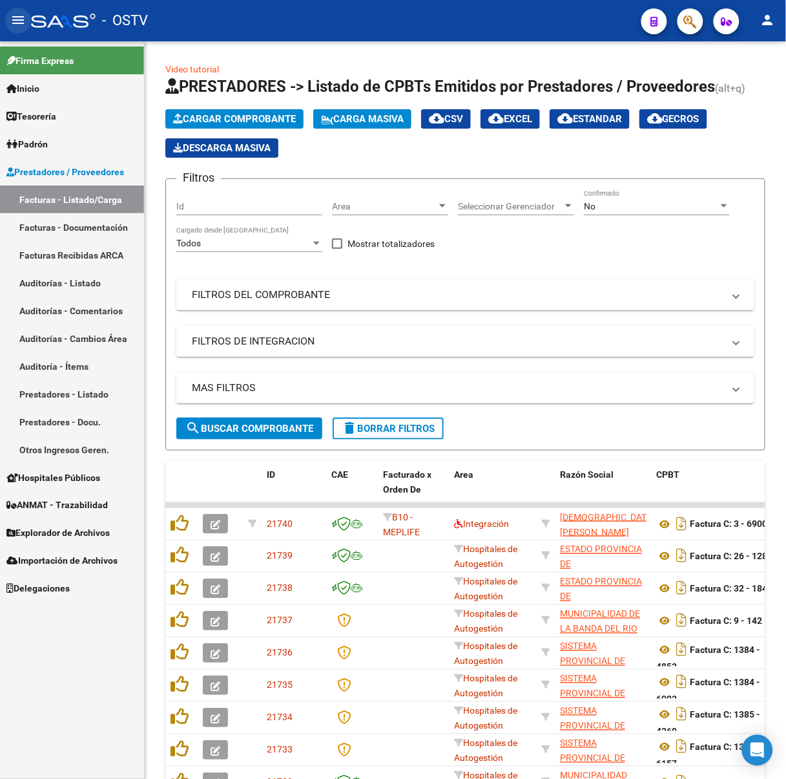
click at [25, 12] on mat-icon "menu" at bounding box center [18, 20] width 16 height 16
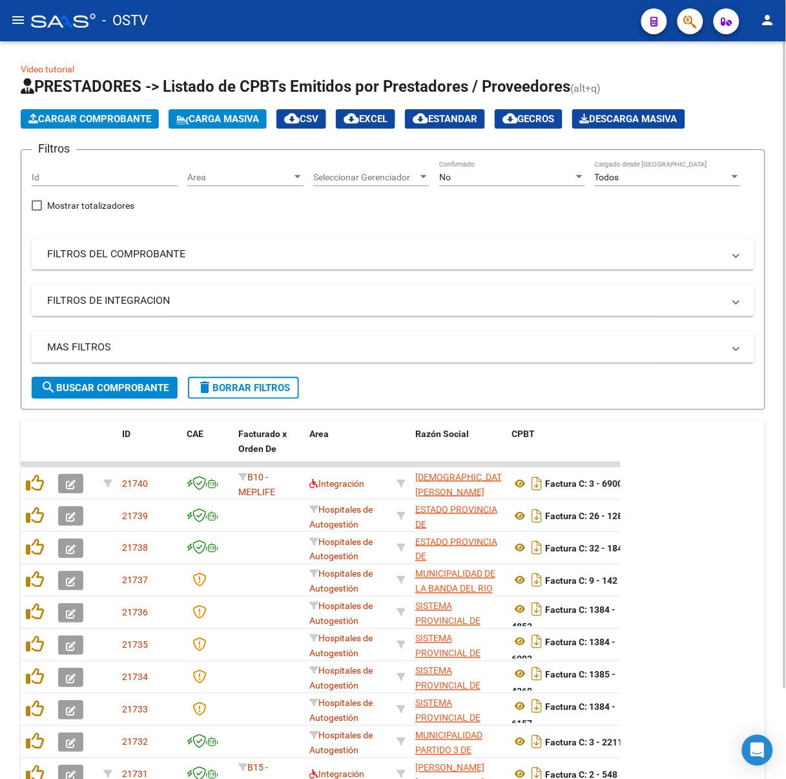
click at [515, 169] on div "No Confirmado" at bounding box center [512, 173] width 146 height 26
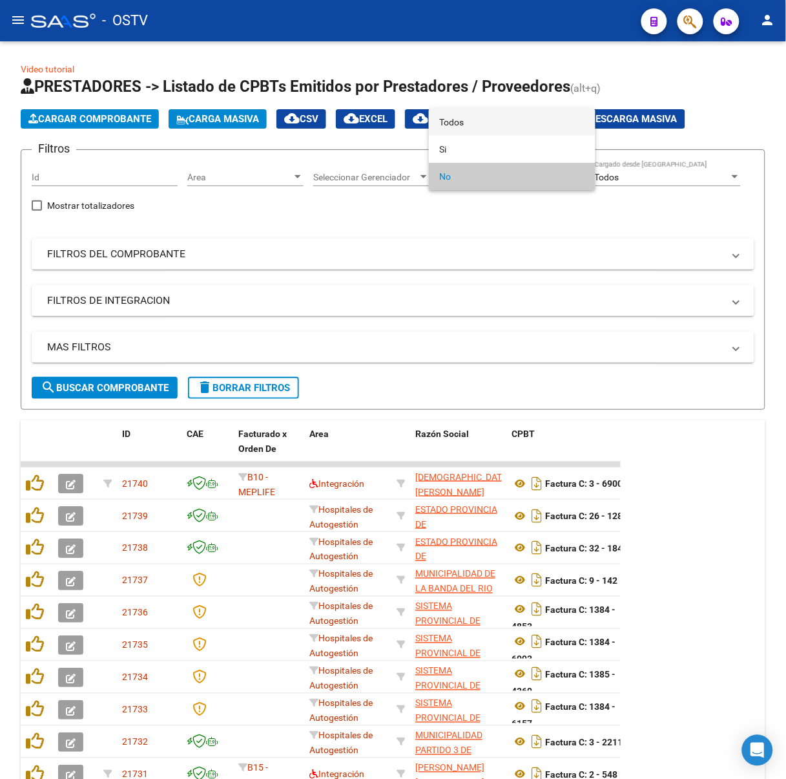
click at [494, 129] on span "Todos" at bounding box center [512, 122] width 146 height 27
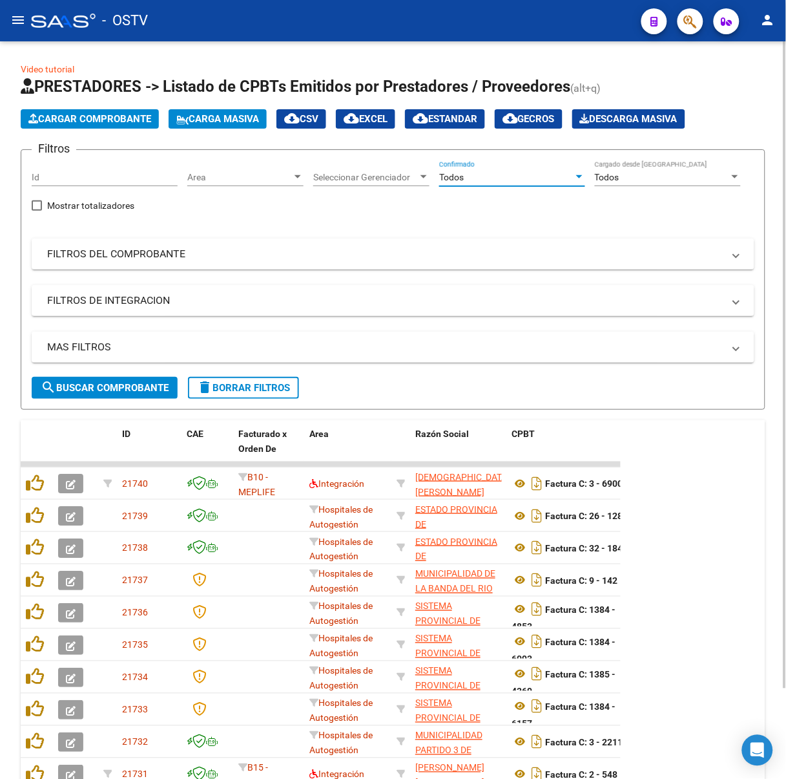
click at [66, 388] on span "search Buscar Comprobante" at bounding box center [105, 388] width 128 height 12
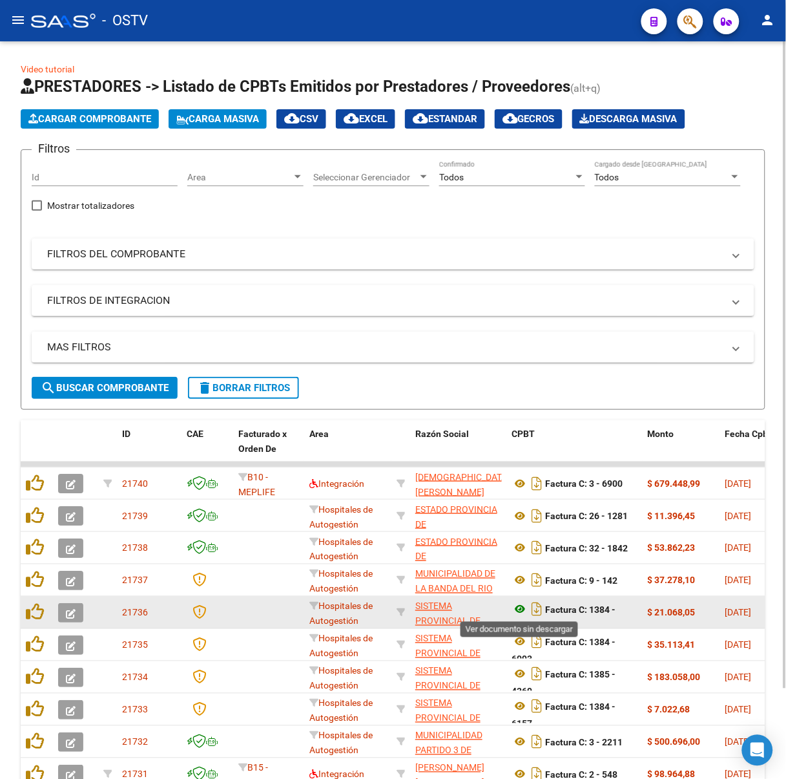
click at [517, 602] on icon at bounding box center [520, 610] width 17 height 16
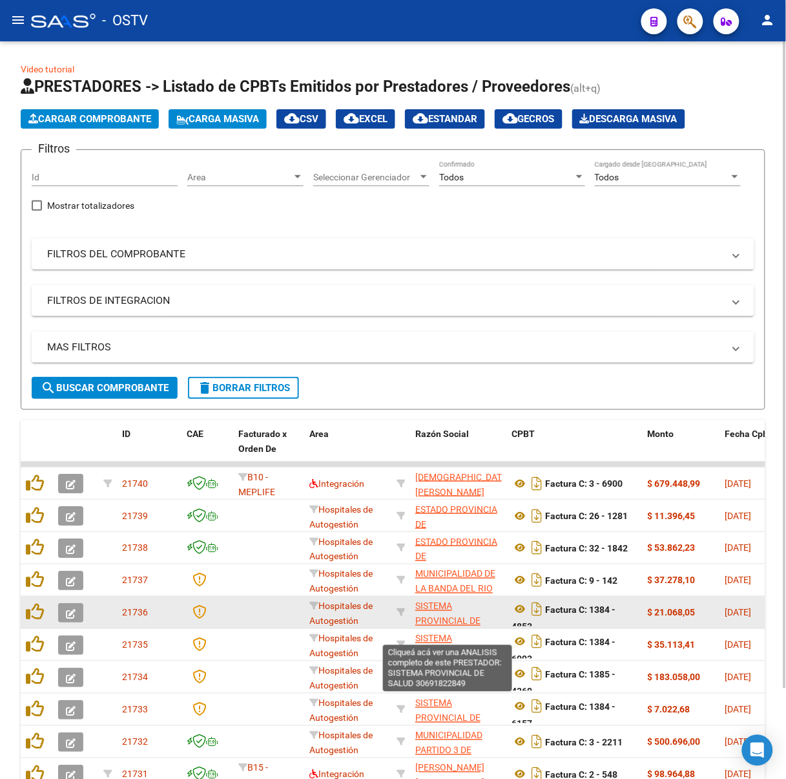
click at [465, 613] on span "SISTEMA PROVINCIAL DE SALUD" at bounding box center [447, 621] width 65 height 40
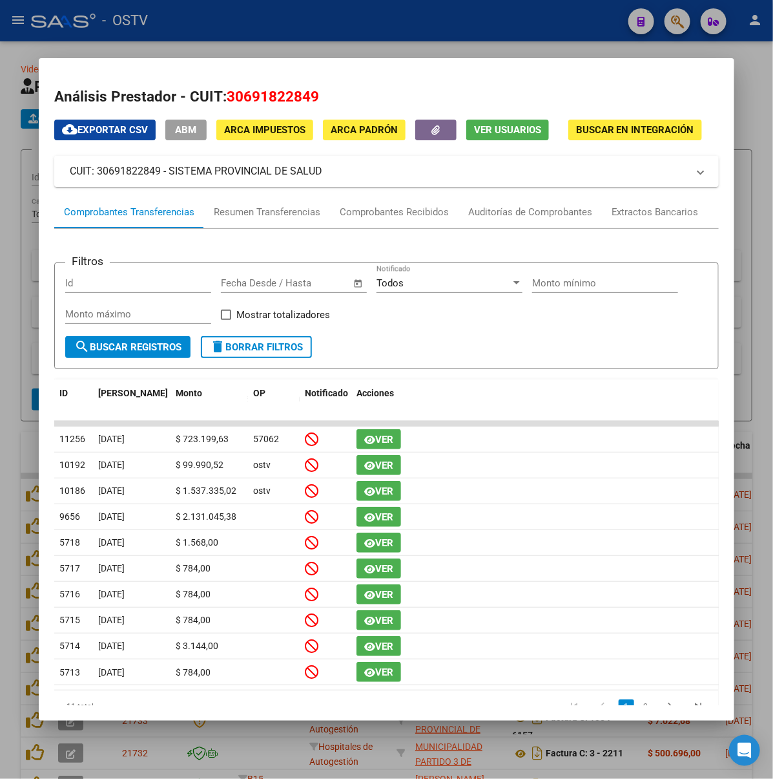
drag, startPoint x: 303, startPoint y: 163, endPoint x: 131, endPoint y: 173, distance: 172.1
click at [131, 173] on mat-panel-title "CUIT: 30691822849 - SISTEMA PROVINCIAL DE SALUD" at bounding box center [379, 171] width 618 height 16
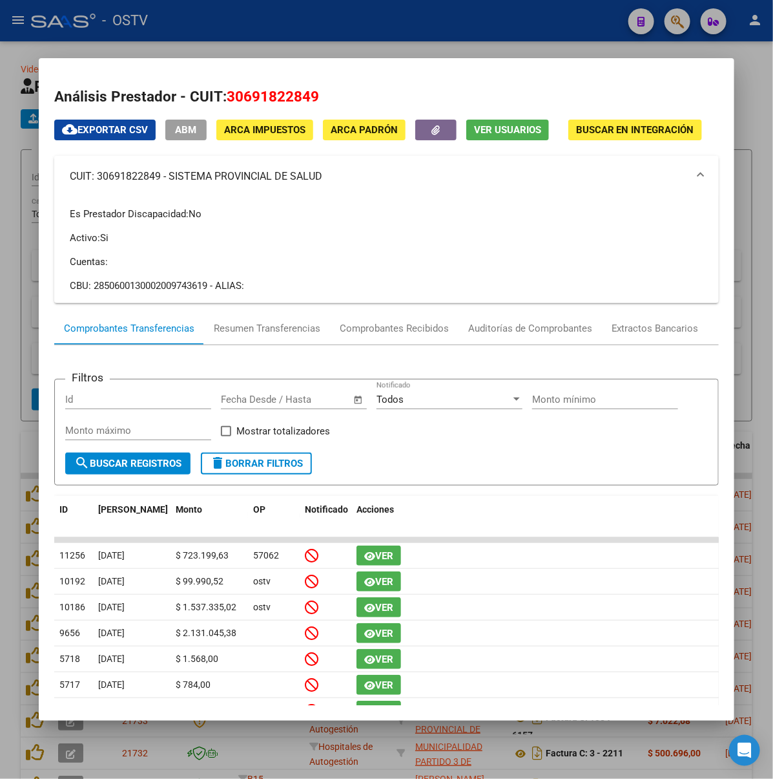
copy mat-panel-title "SISTEMA PROVINCIAL DE SALUD"
click at [266, 46] on div at bounding box center [386, 389] width 773 height 779
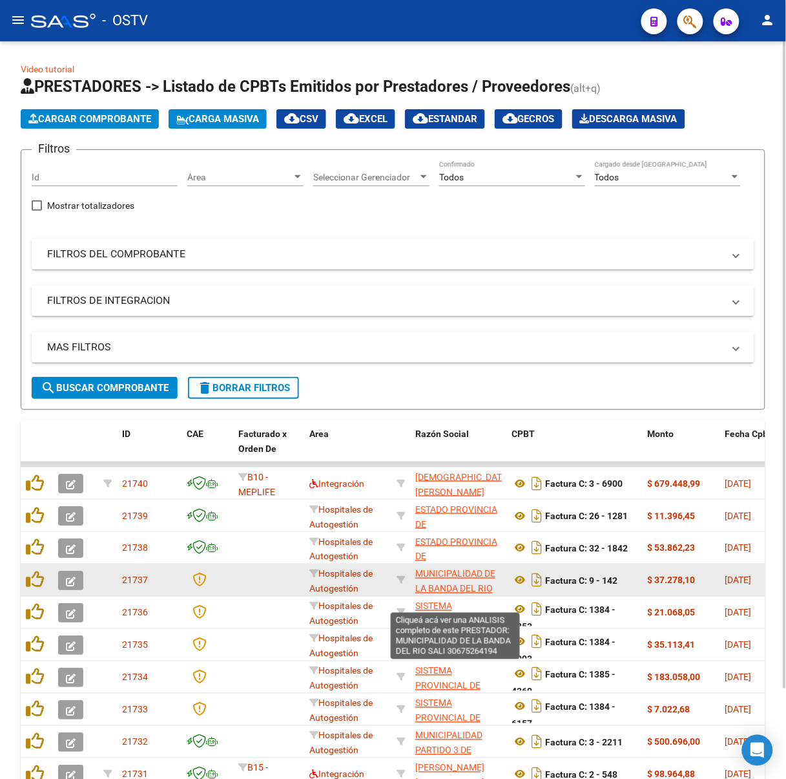
click at [474, 575] on span "MUNICIPALIDAD DE LA BANDA DEL RIO SALI" at bounding box center [455, 589] width 80 height 40
type textarea "30675264194"
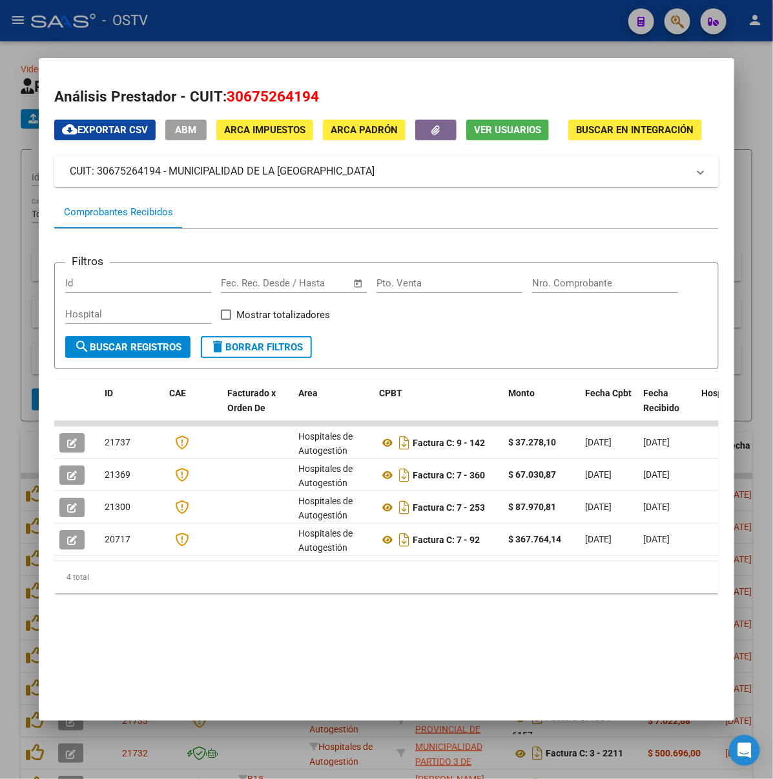
drag, startPoint x: 348, startPoint y: 163, endPoint x: 132, endPoint y: 166, distance: 216.5
click at [132, 166] on mat-panel-title "CUIT: 30675264194 - MUNICIPALIDAD DE LA [GEOGRAPHIC_DATA]" at bounding box center [379, 171] width 618 height 16
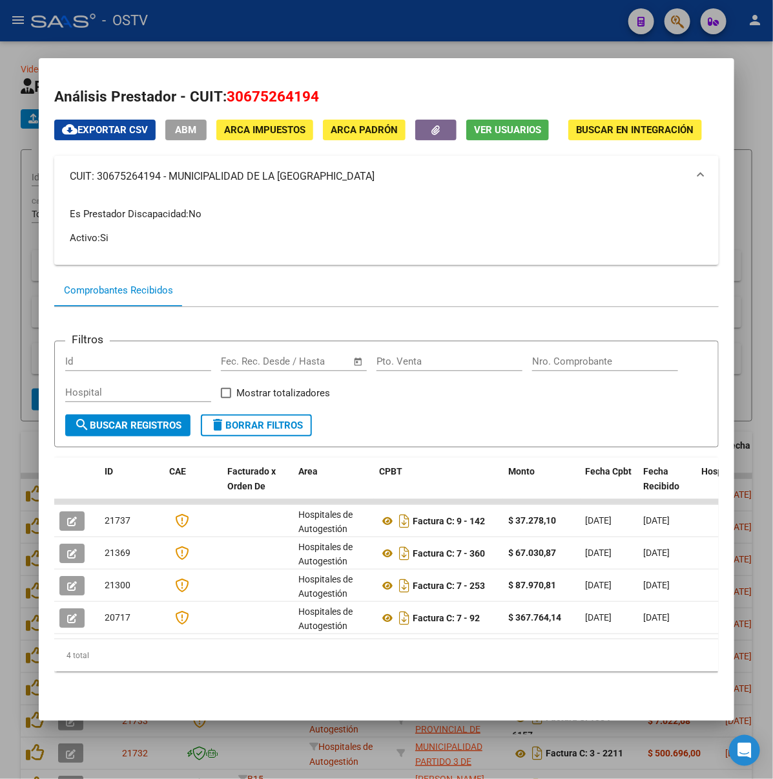
copy mat-panel-title "MUNICIPALIDAD DE LA BANDA DEL RIO SALI"
click at [173, 51] on div at bounding box center [386, 389] width 773 height 779
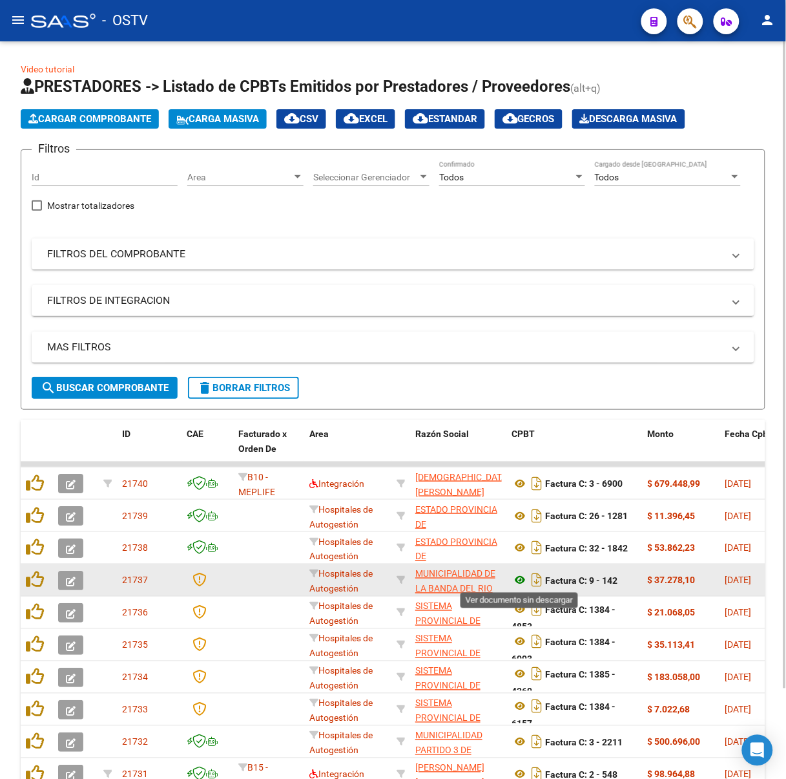
click at [512, 575] on icon at bounding box center [520, 580] width 17 height 16
